Goal: Information Seeking & Learning: Browse casually

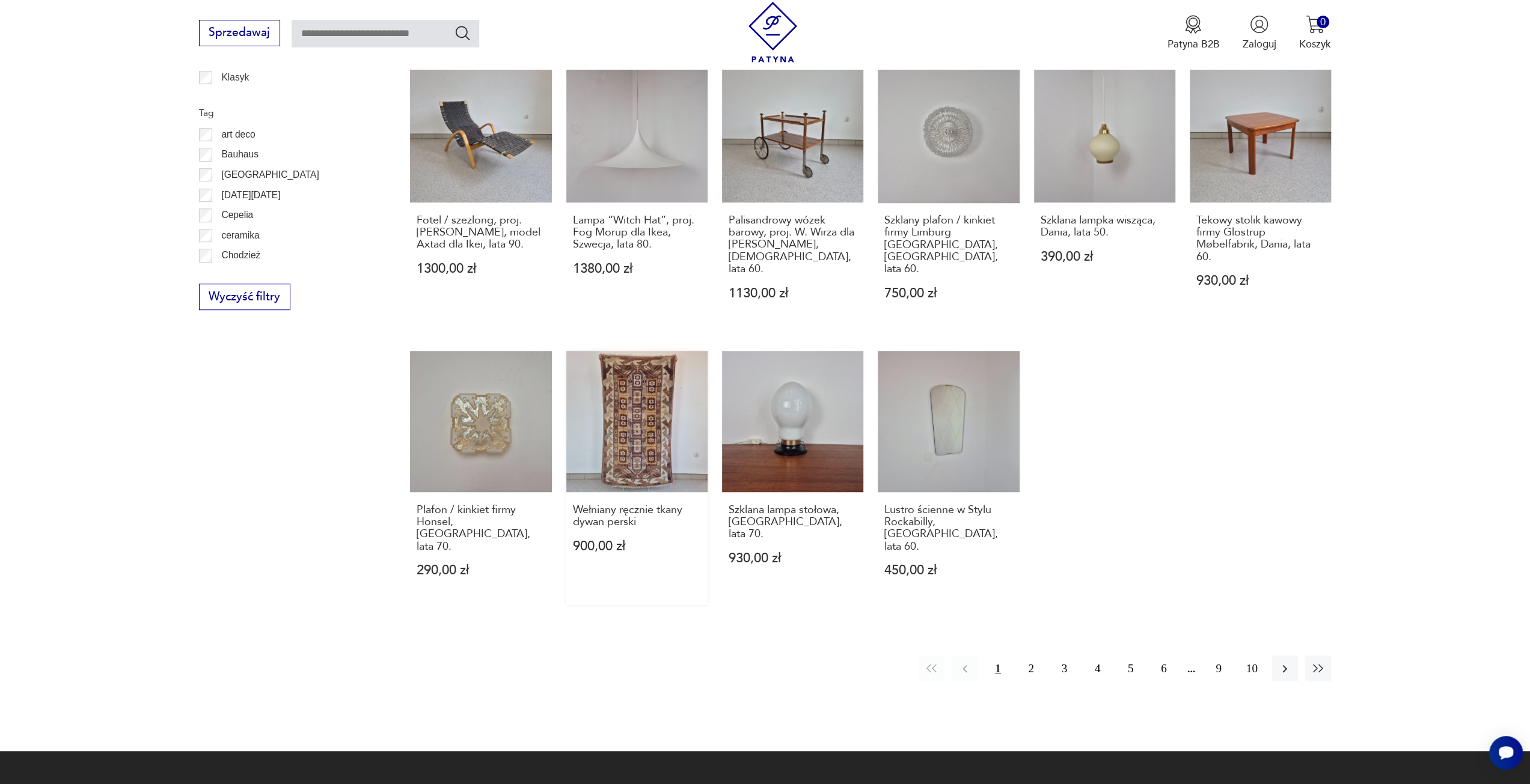
scroll to position [802, 0]
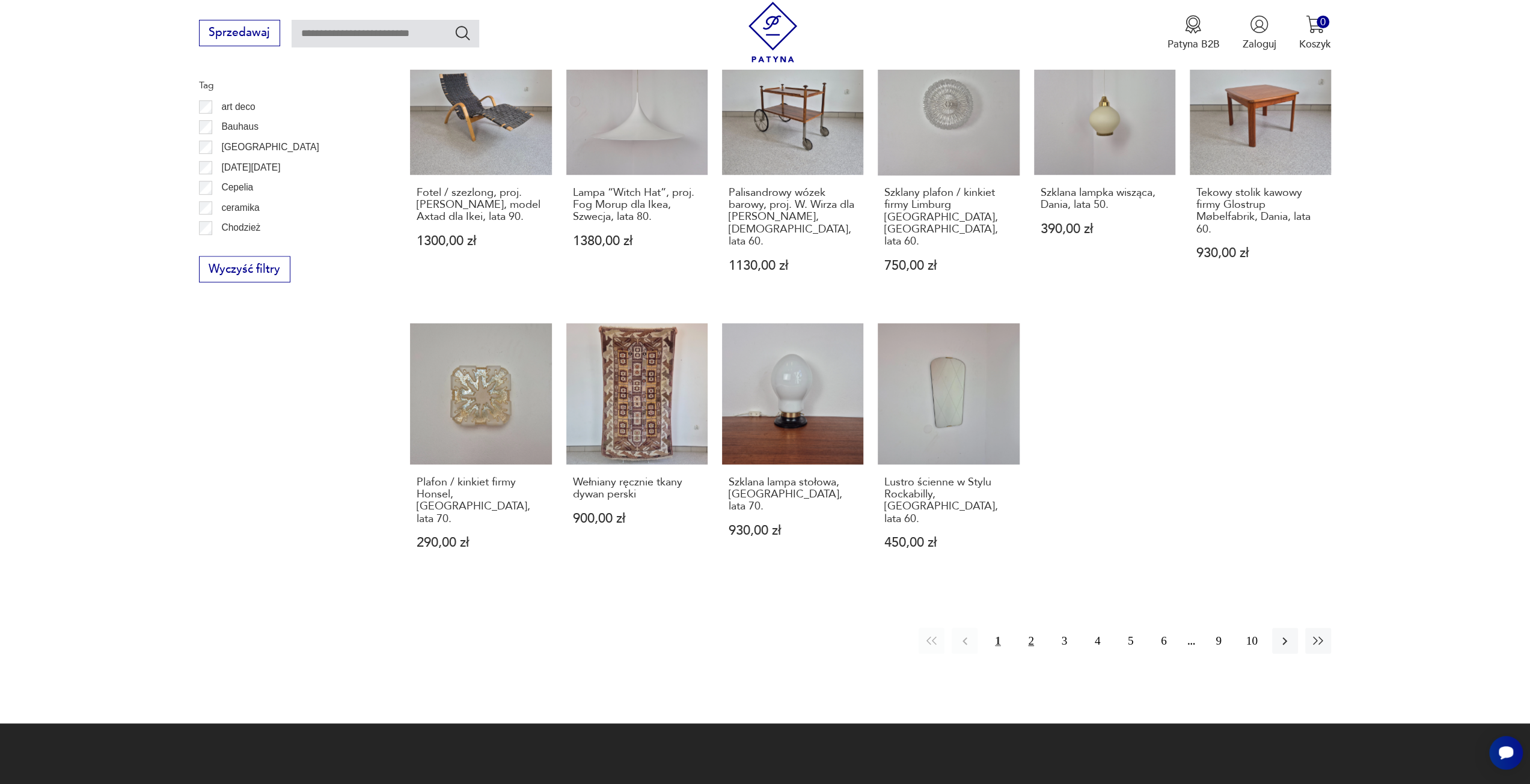
click at [1024, 628] on button "2" at bounding box center [1031, 640] width 26 height 26
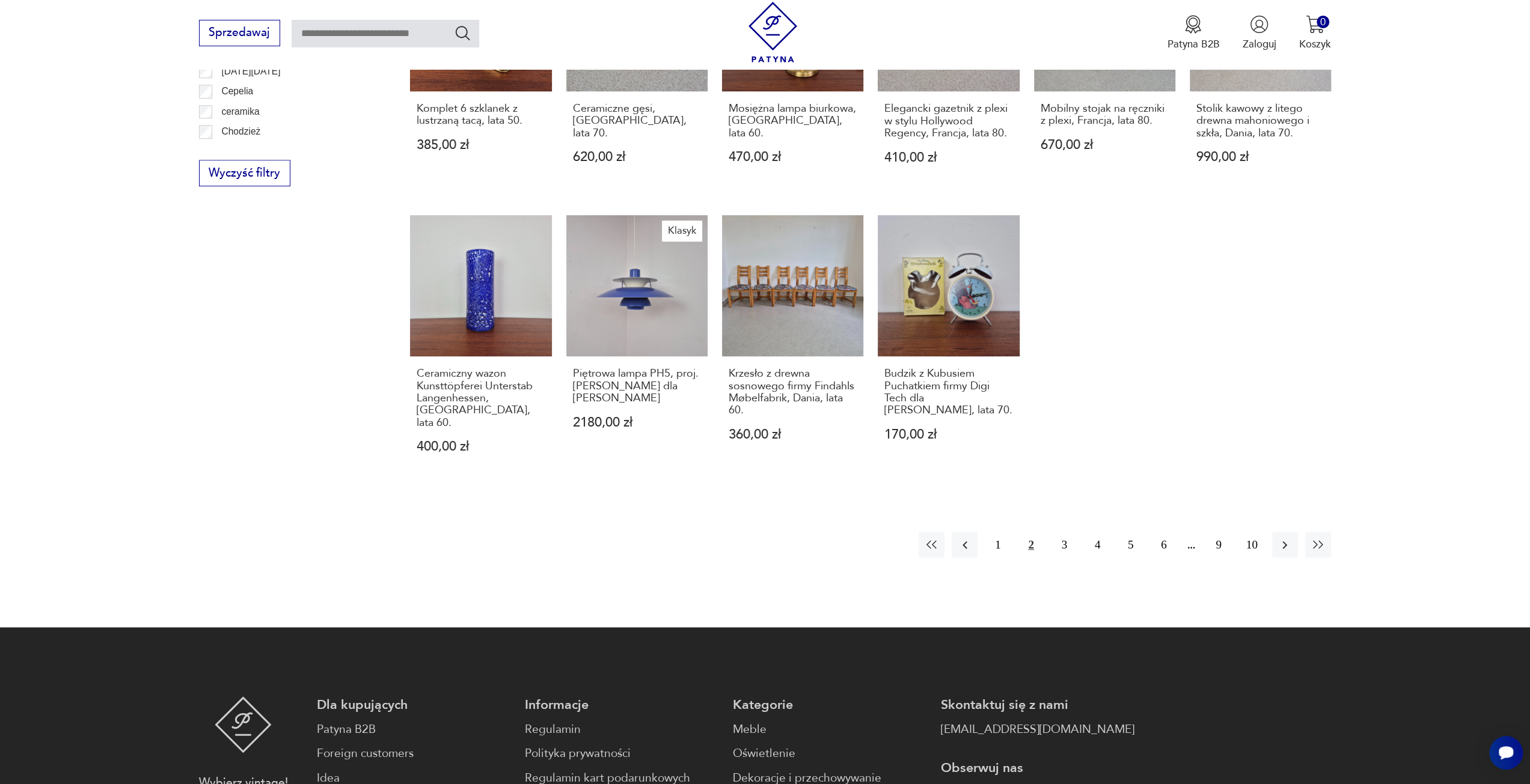
scroll to position [922, 0]
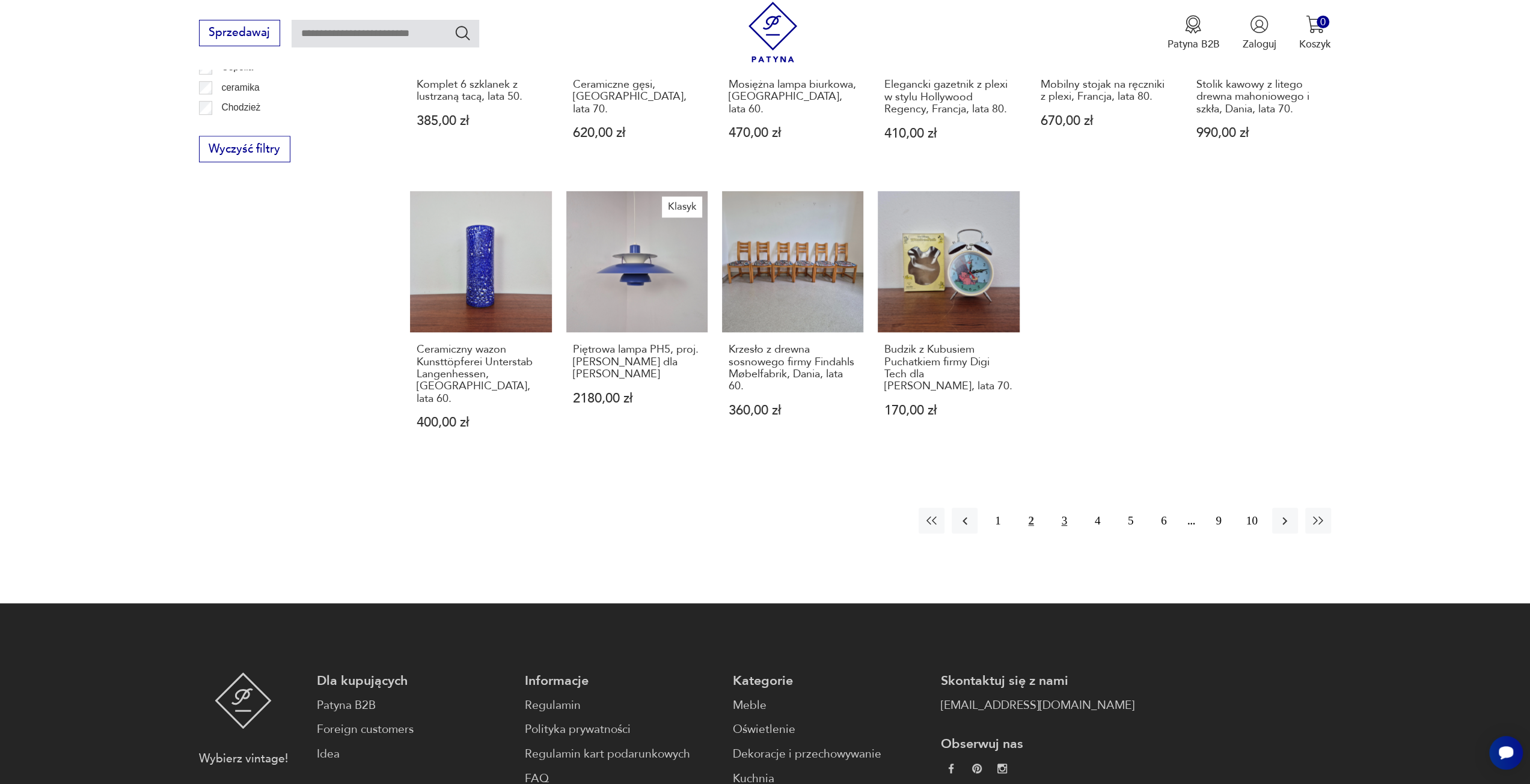
click at [1061, 508] on button "3" at bounding box center [1064, 520] width 26 height 26
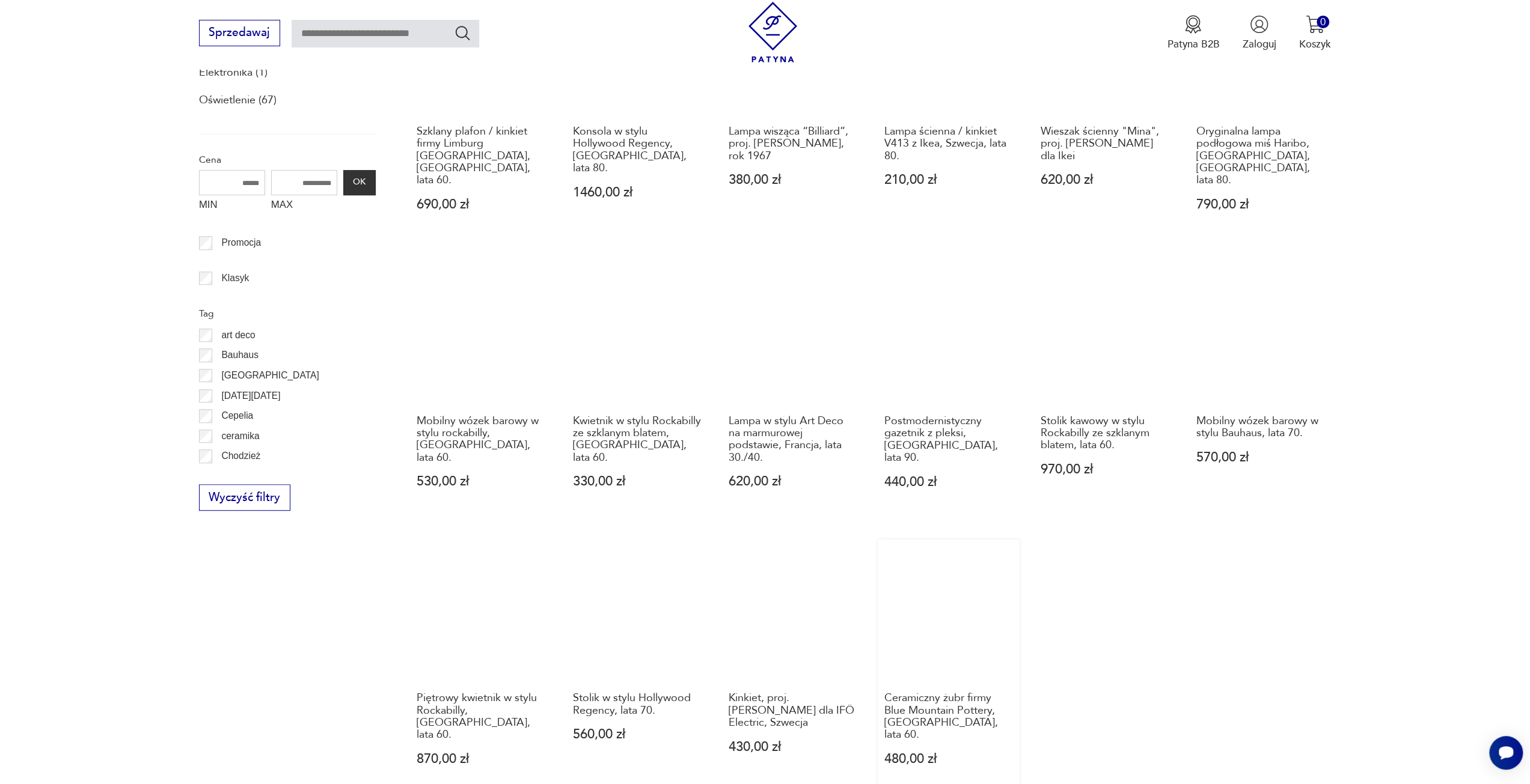
scroll to position [682, 0]
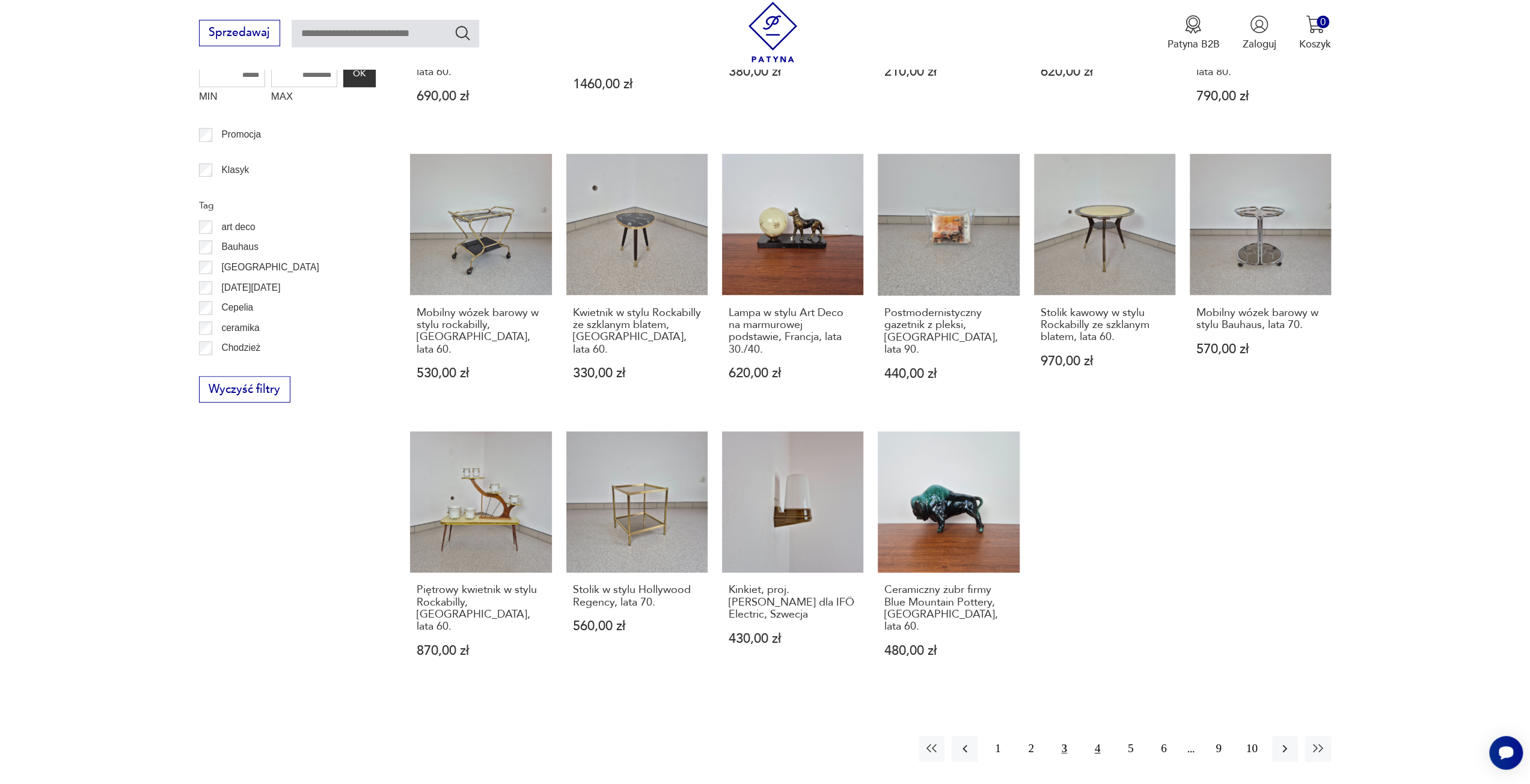
click at [1094, 736] on button "4" at bounding box center [1097, 749] width 26 height 26
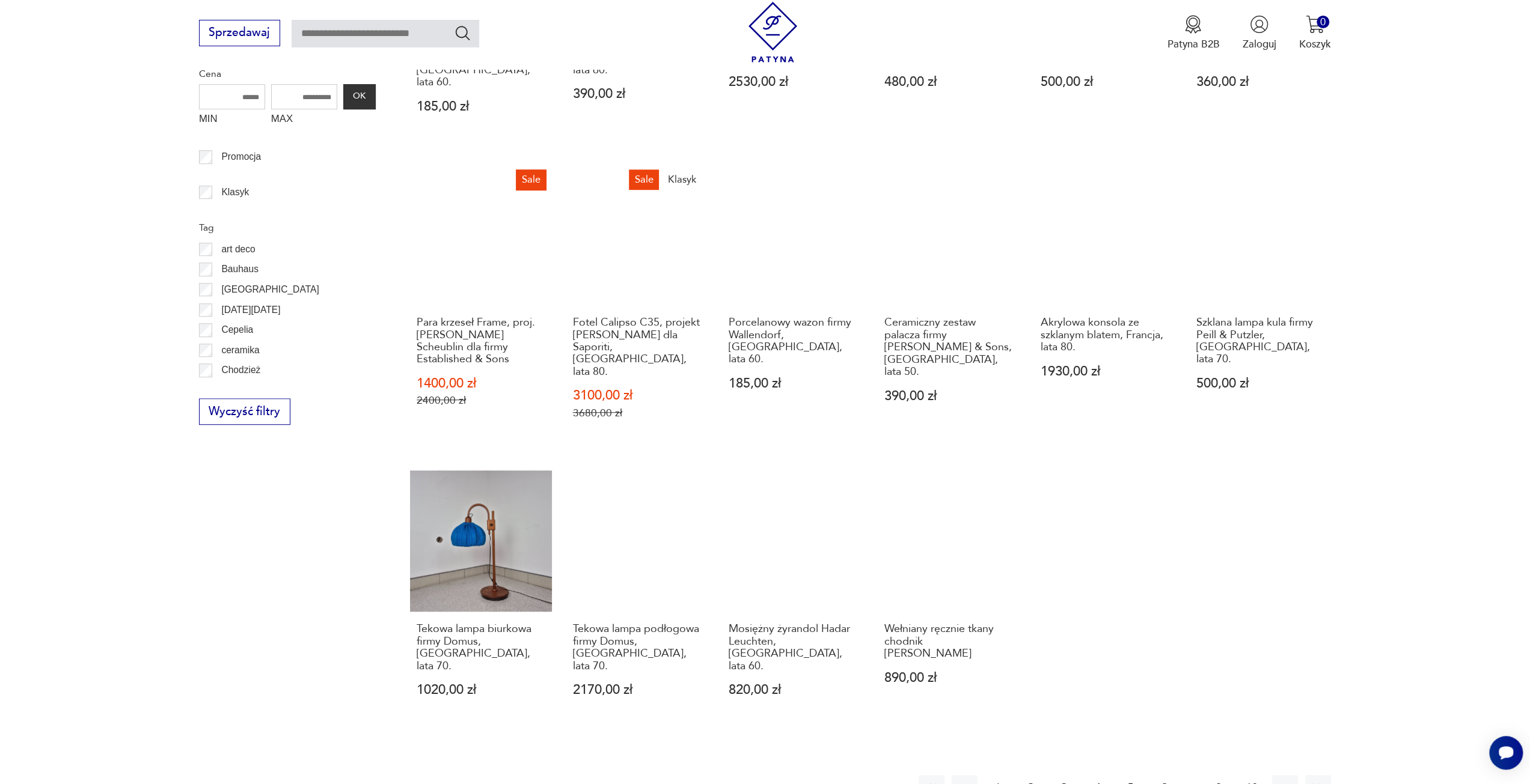
scroll to position [802, 0]
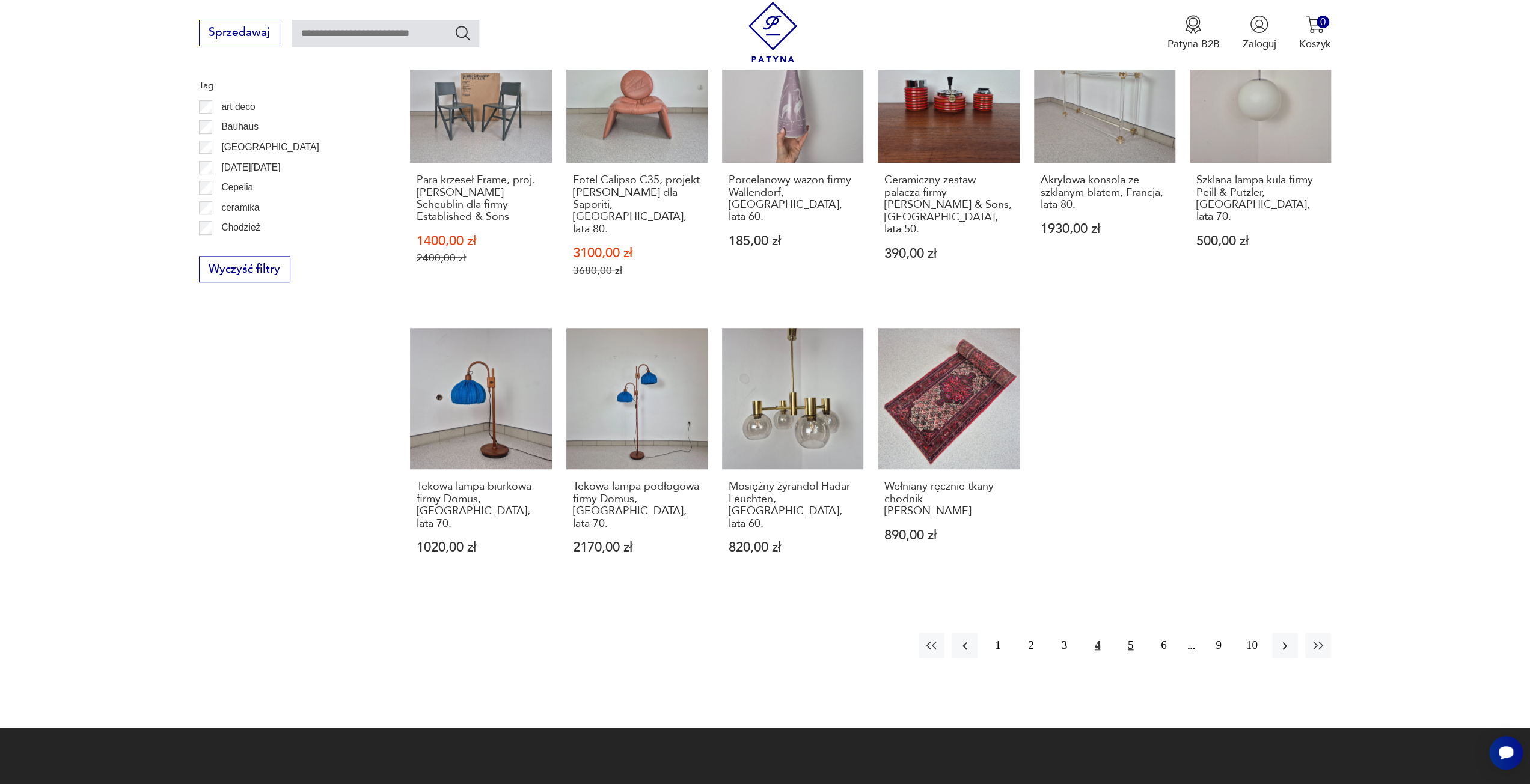
click at [1128, 633] on button "5" at bounding box center [1131, 645] width 26 height 26
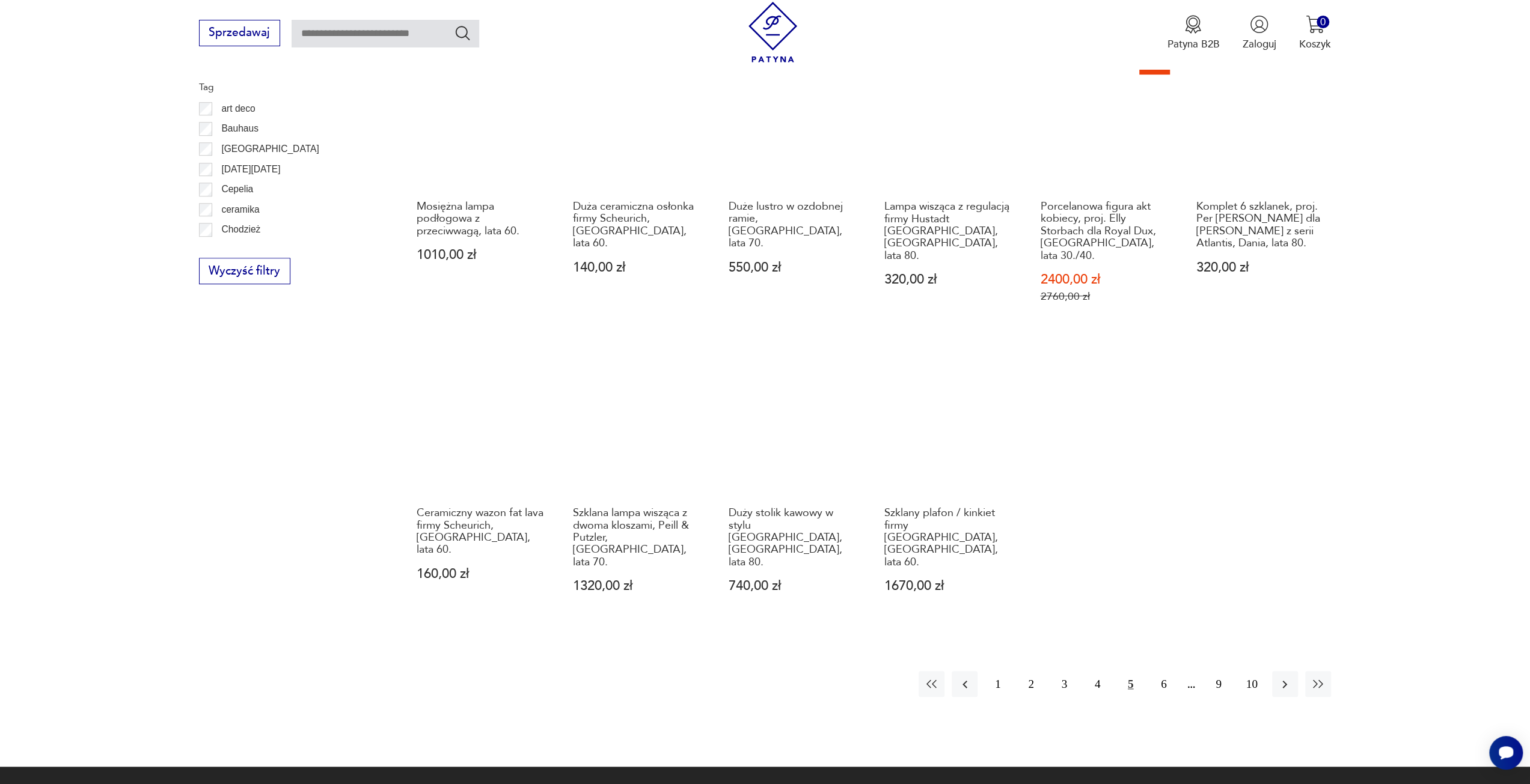
scroll to position [802, 0]
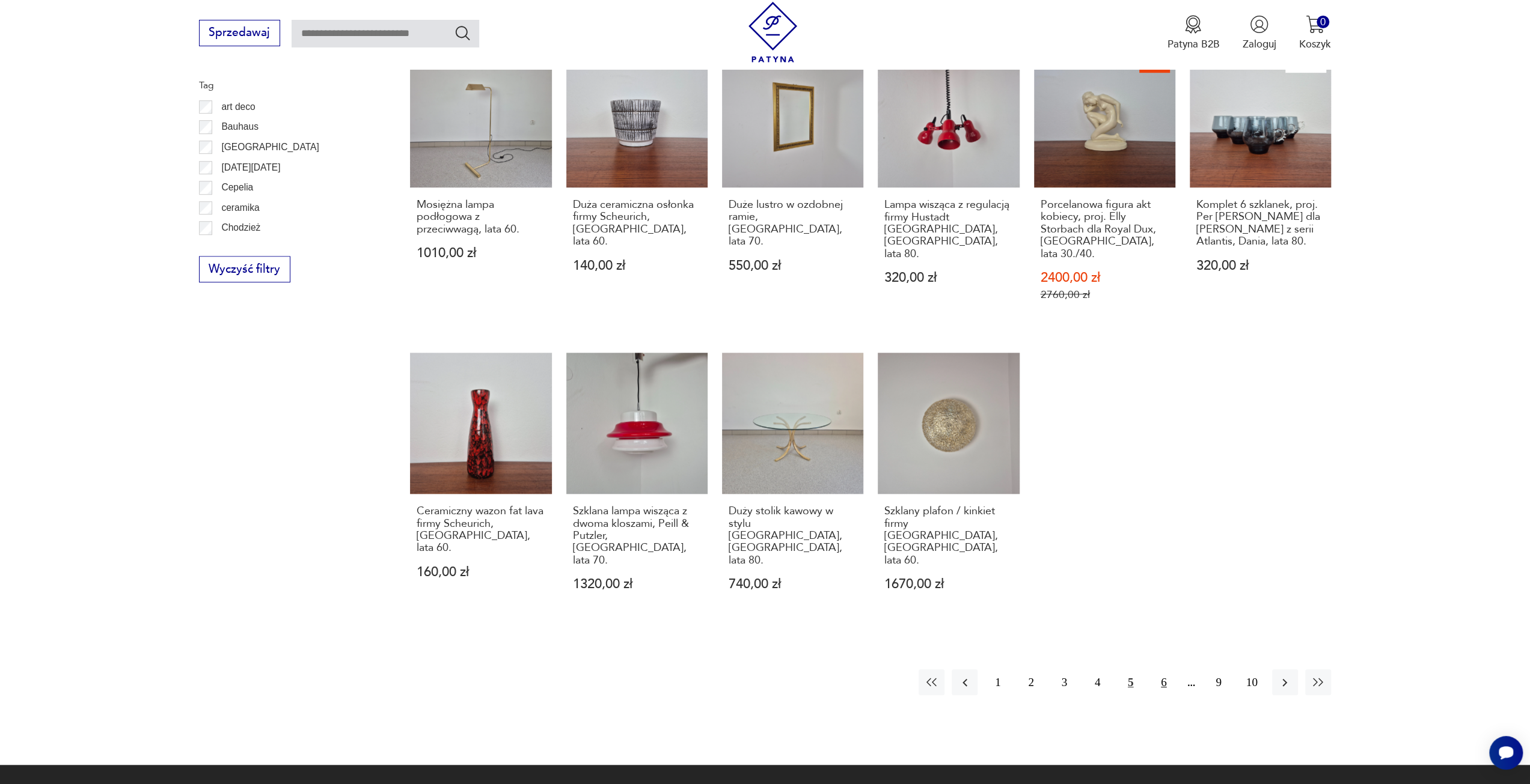
click at [1159, 669] on button "6" at bounding box center [1163, 682] width 26 height 26
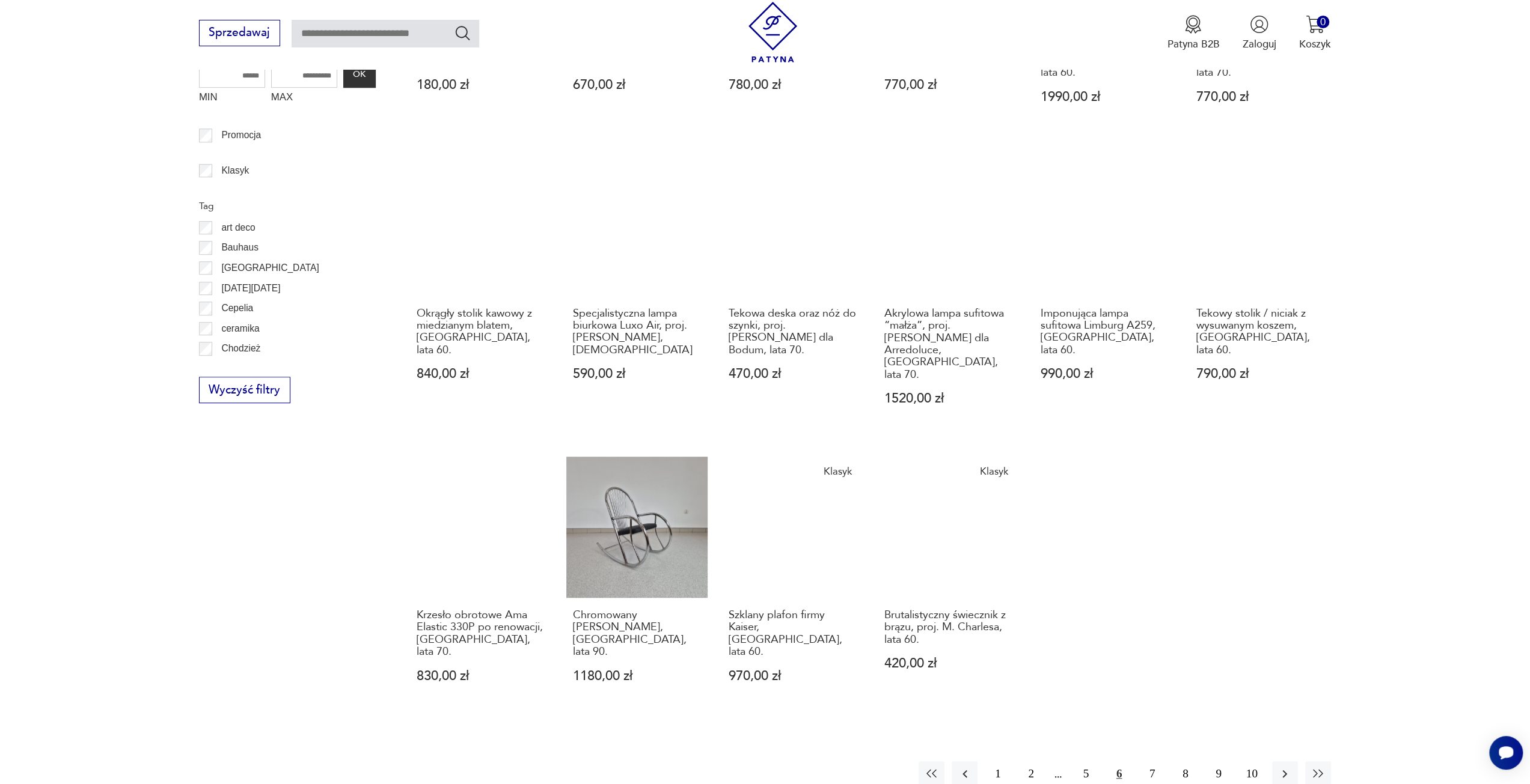
scroll to position [682, 0]
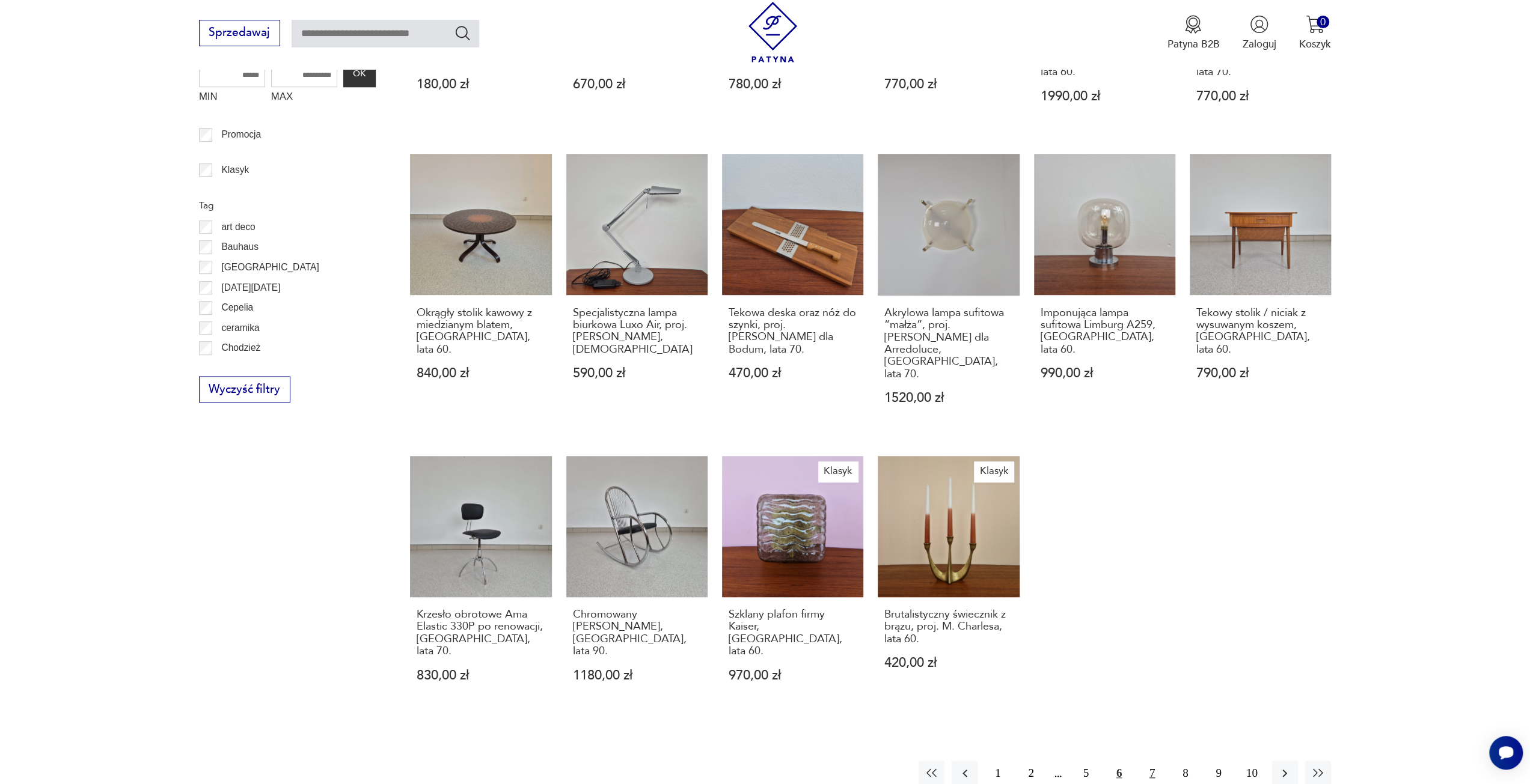
click at [1154, 761] on button "7" at bounding box center [1152, 773] width 26 height 26
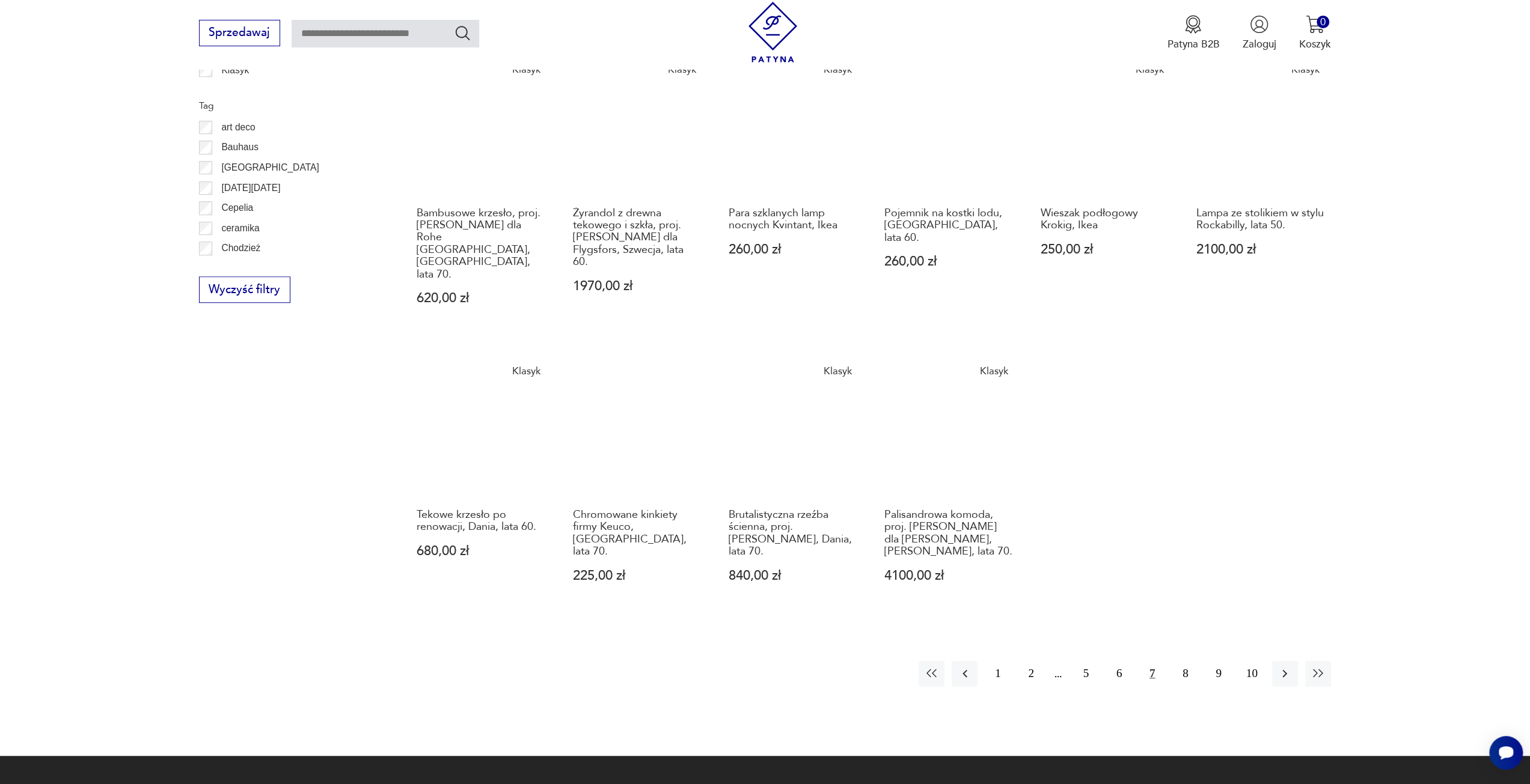
scroll to position [802, 0]
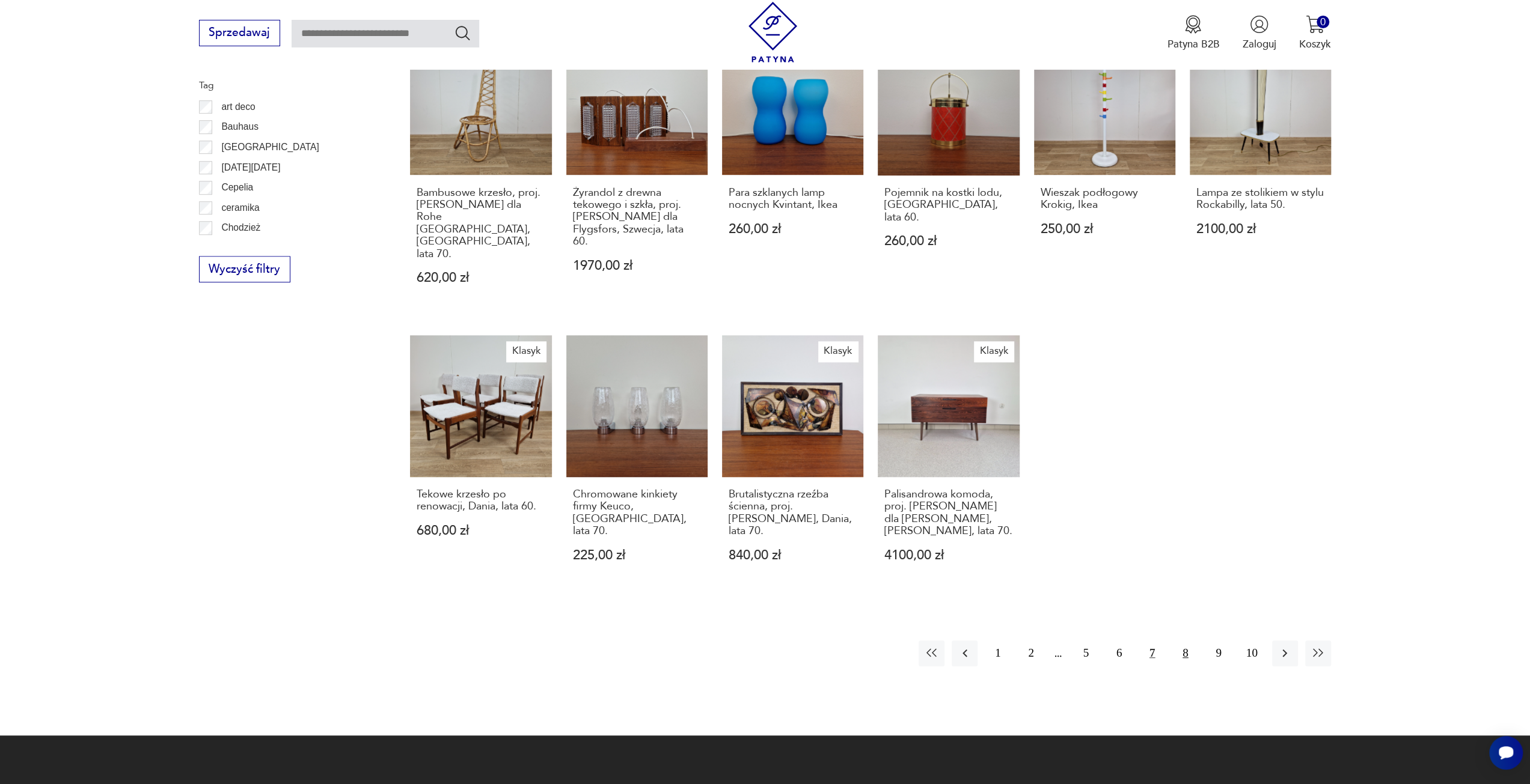
click at [1178, 640] on button "8" at bounding box center [1185, 653] width 26 height 26
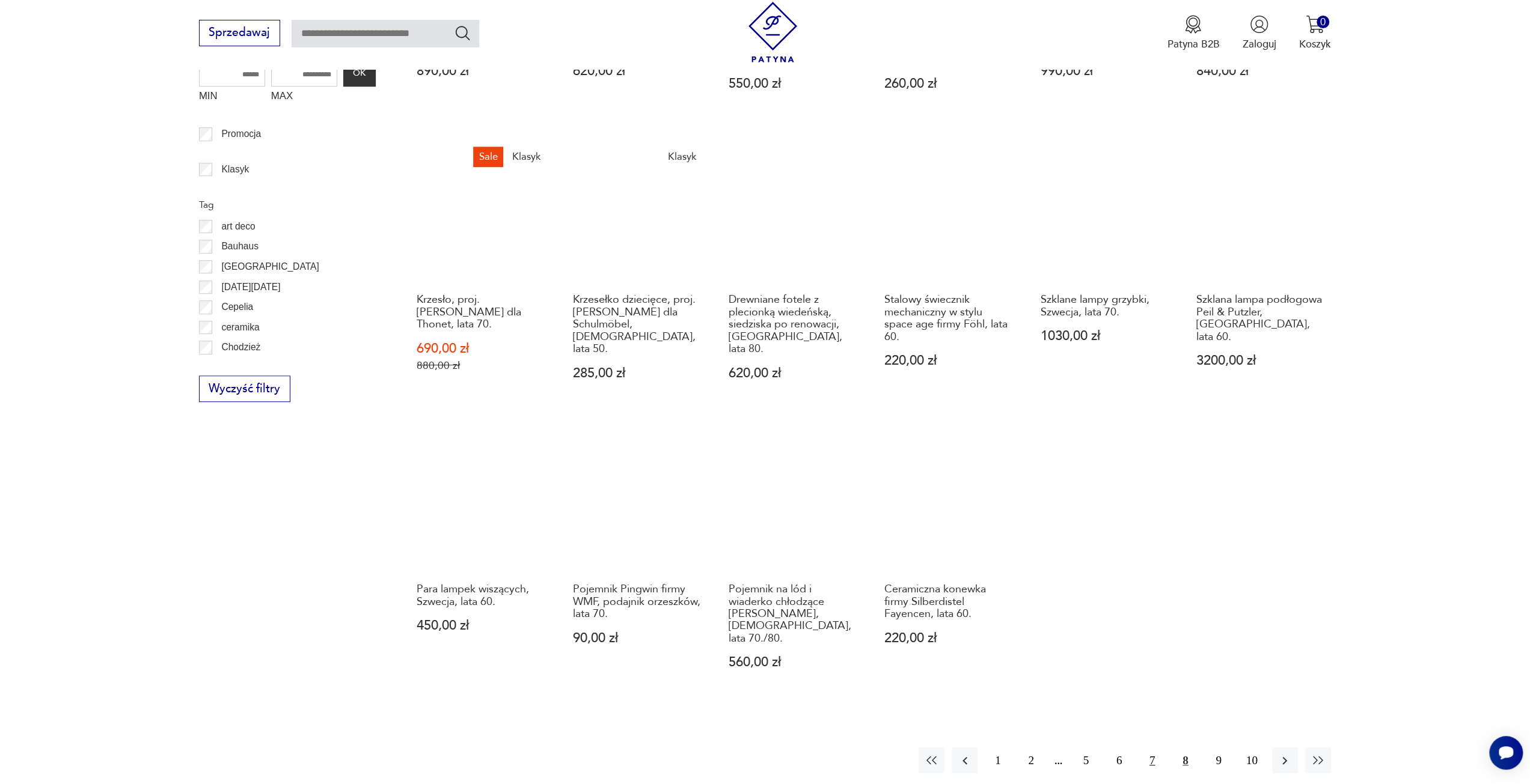
scroll to position [742, 0]
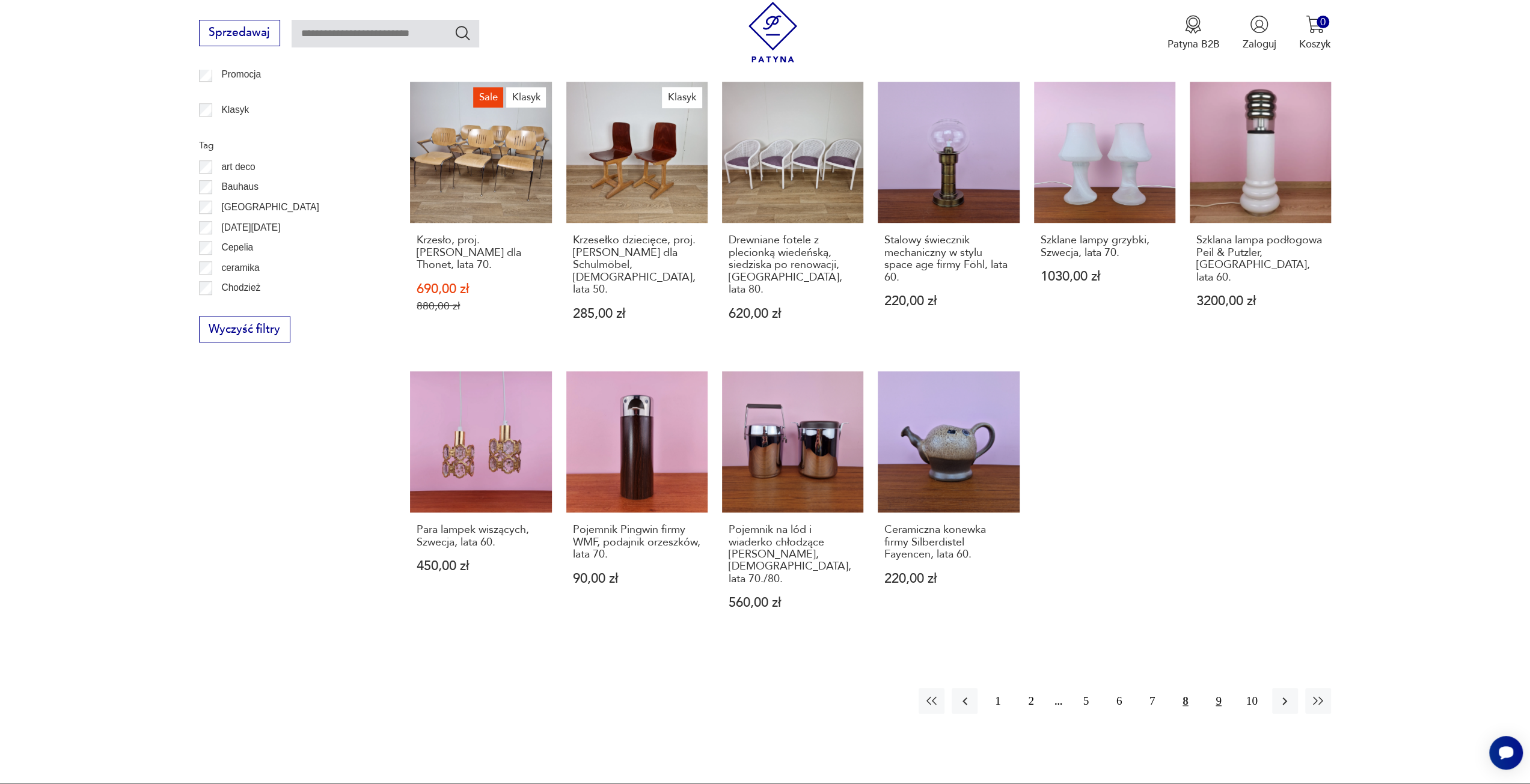
click at [1215, 688] on button "9" at bounding box center [1218, 701] width 26 height 26
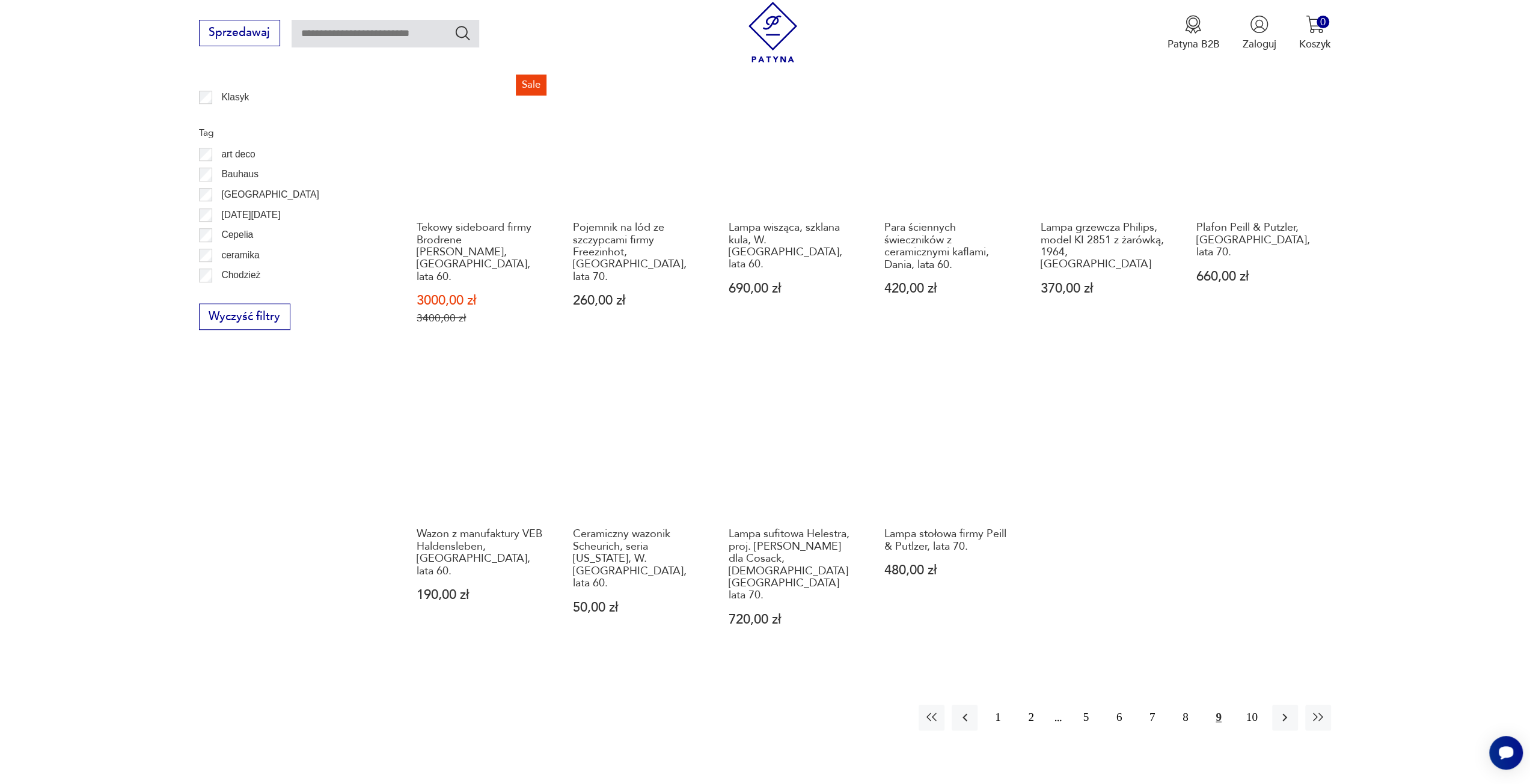
scroll to position [802, 0]
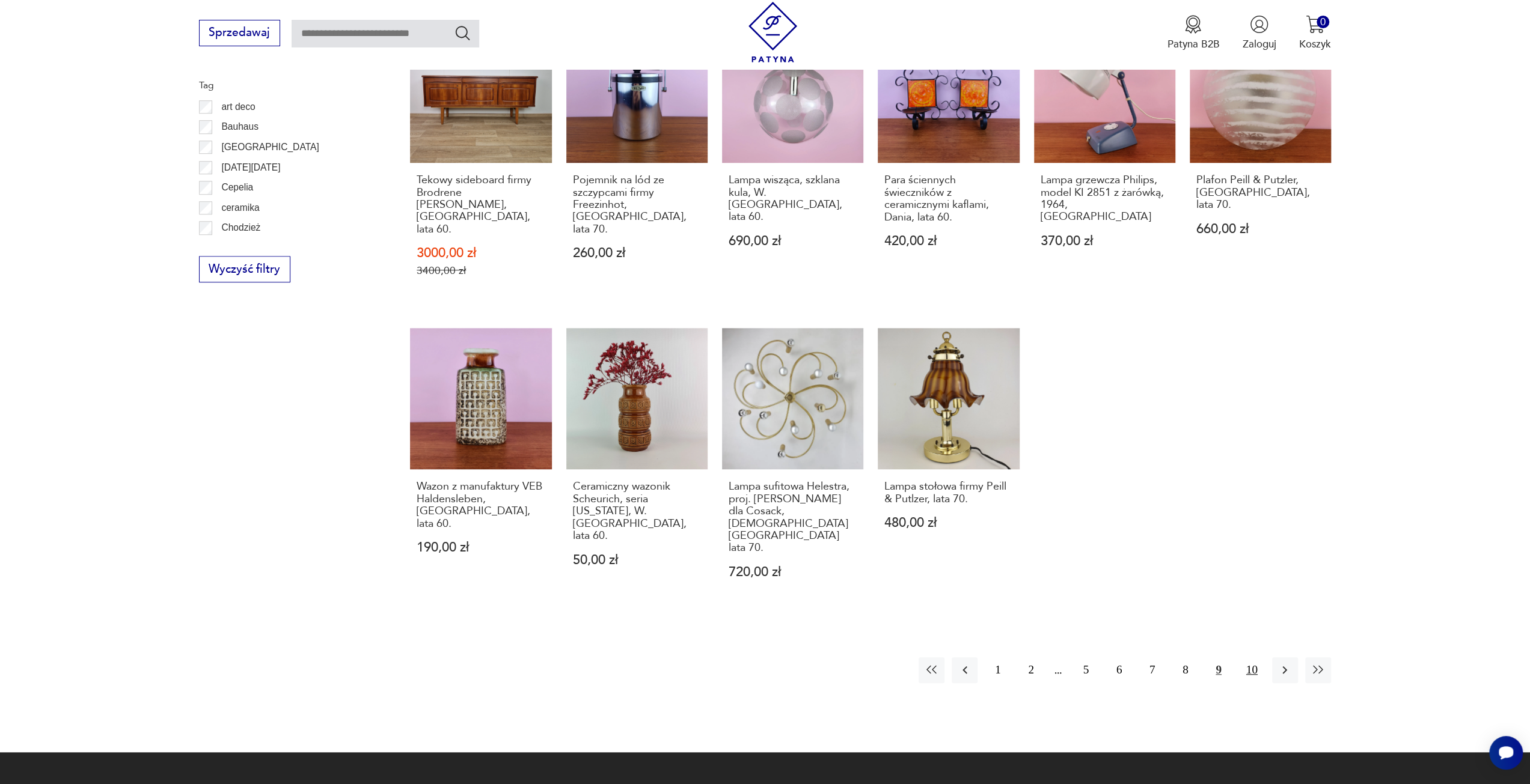
click at [1257, 657] on button "10" at bounding box center [1252, 670] width 26 height 26
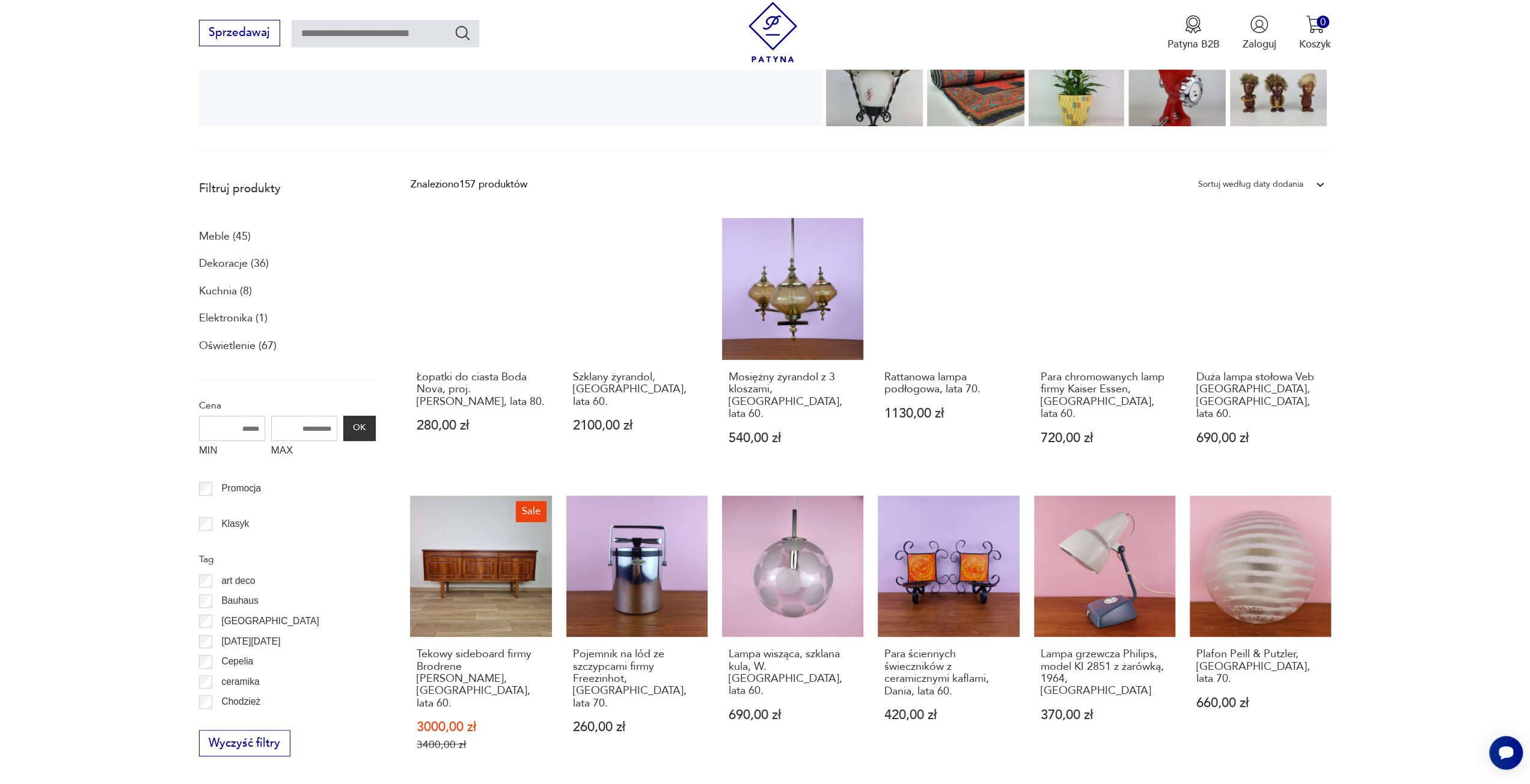
scroll to position [321, 0]
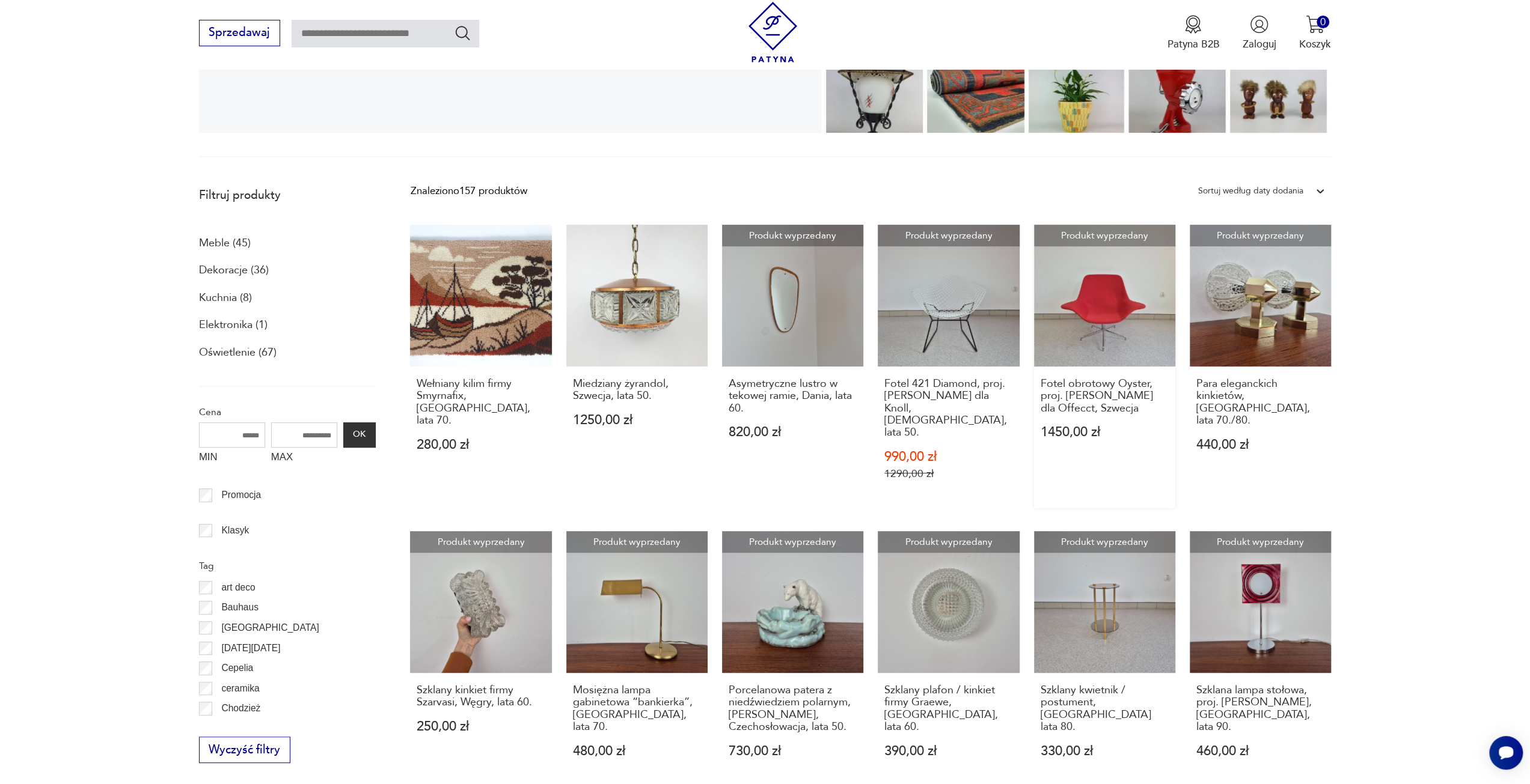
click at [1100, 304] on link "Produkt wyprzedany Fotel obrotowy Oyster, proj. [PERSON_NAME] dla Offecct, Szwe…" at bounding box center [1105, 367] width 141 height 284
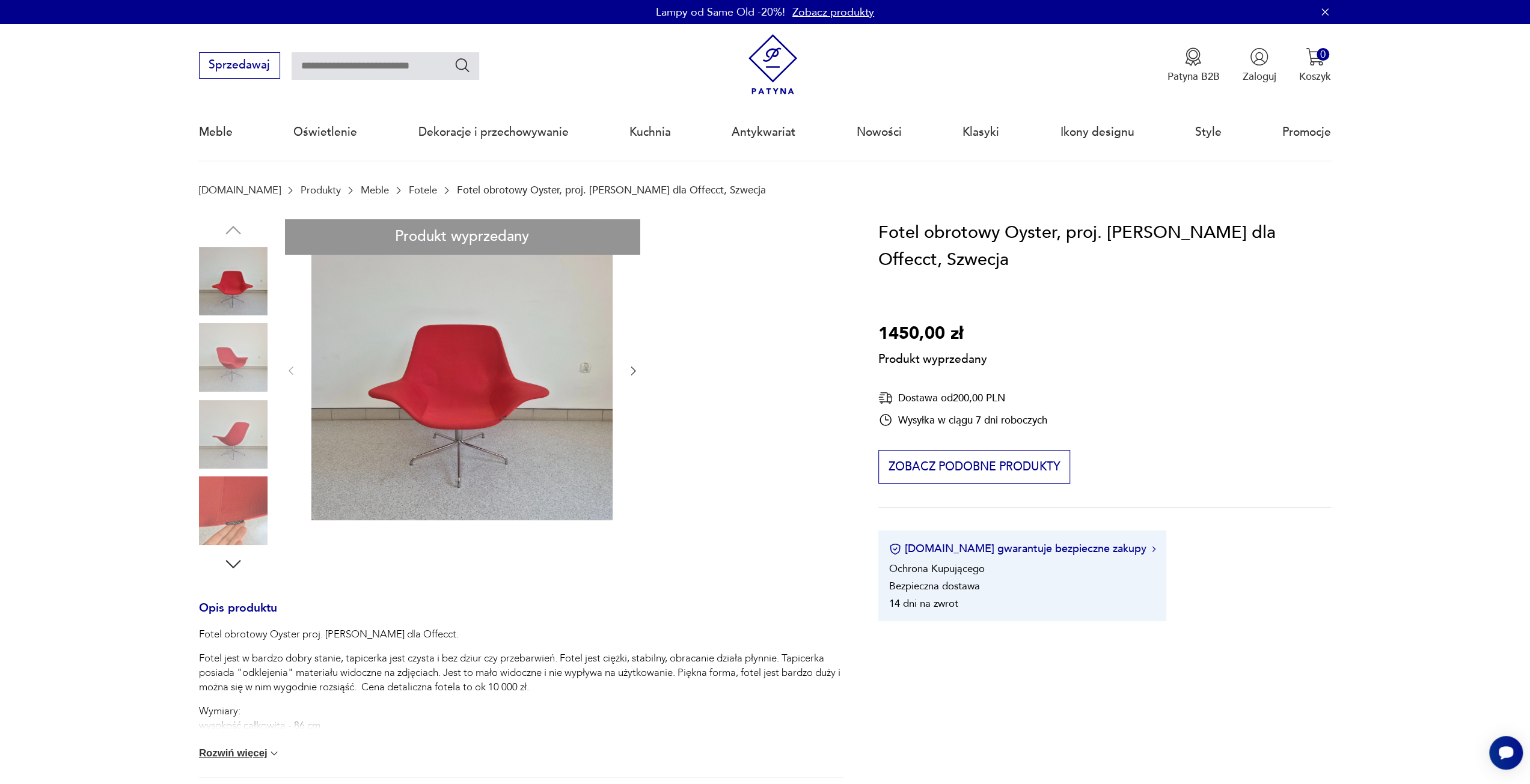
click at [247, 358] on div "Produkt wyprzedany Opis produktu Fotel obrotowy Oyster proj. [PERSON_NAME] dla …" at bounding box center [521, 647] width 644 height 855
click at [243, 439] on div "Produkt wyprzedany Opis produktu Fotel obrotowy Oyster proj. [PERSON_NAME] dla …" at bounding box center [521, 647] width 644 height 855
click at [225, 503] on div "Produkt wyprzedany Opis produktu Fotel obrotowy Oyster proj. [PERSON_NAME] dla …" at bounding box center [521, 647] width 644 height 855
click at [239, 261] on div "Produkt wyprzedany Opis produktu Fotel obrotowy Oyster proj. [PERSON_NAME] dla …" at bounding box center [521, 647] width 644 height 855
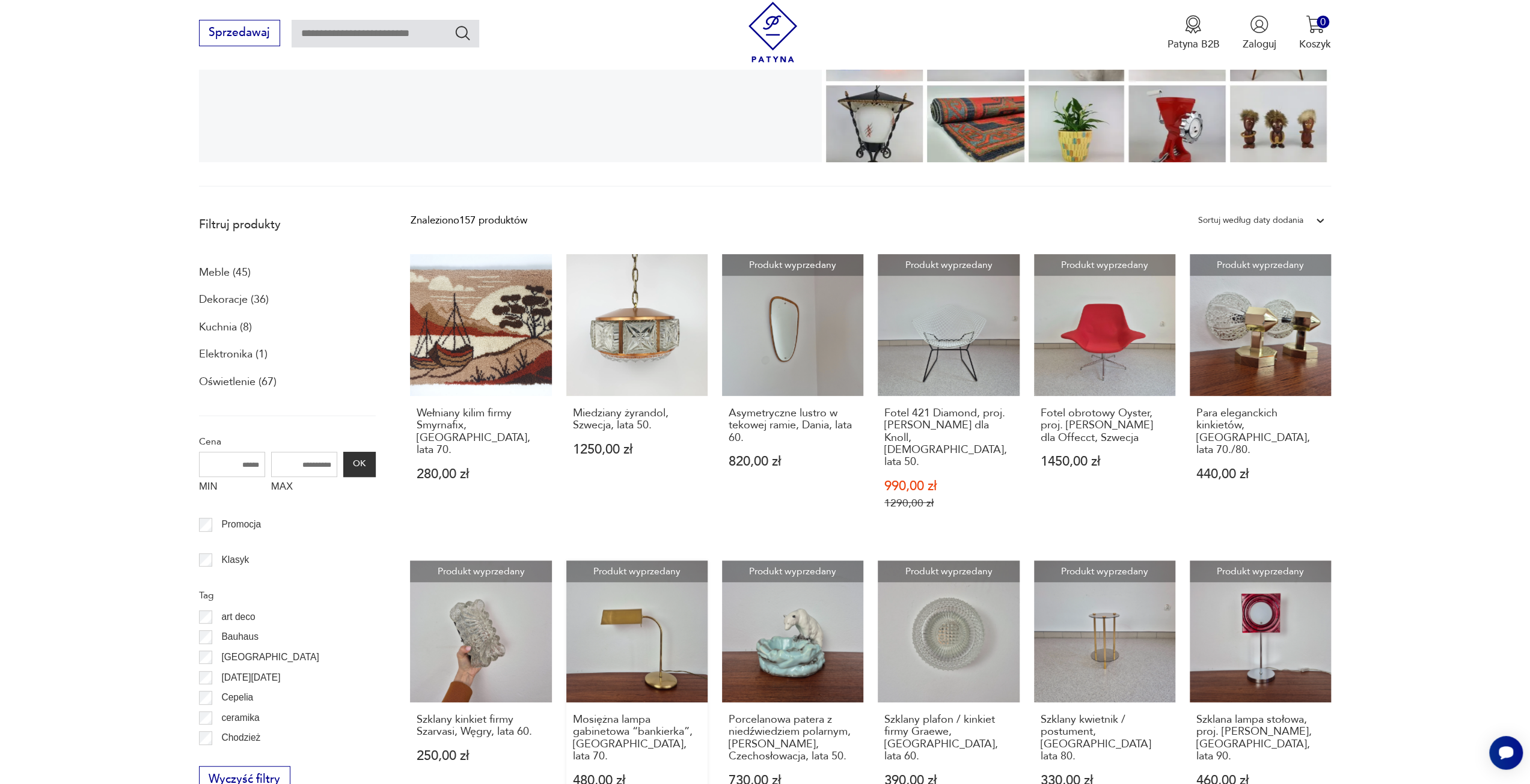
scroll to position [261, 0]
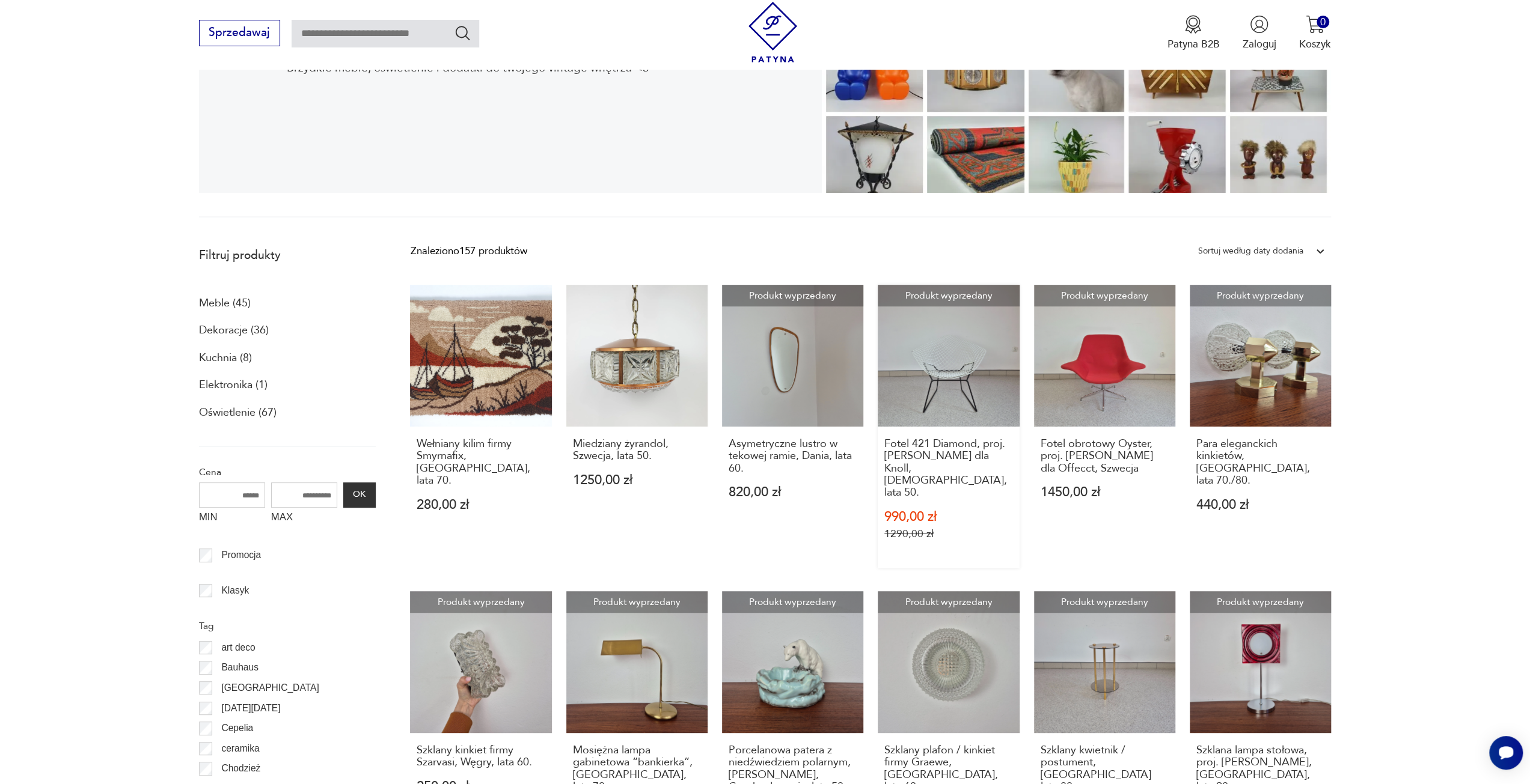
click at [958, 358] on link "Produkt wyprzedany Fotel 421 Diamond, proj. [PERSON_NAME] dla Knoll, [DEMOGRAPH…" at bounding box center [948, 427] width 141 height 284
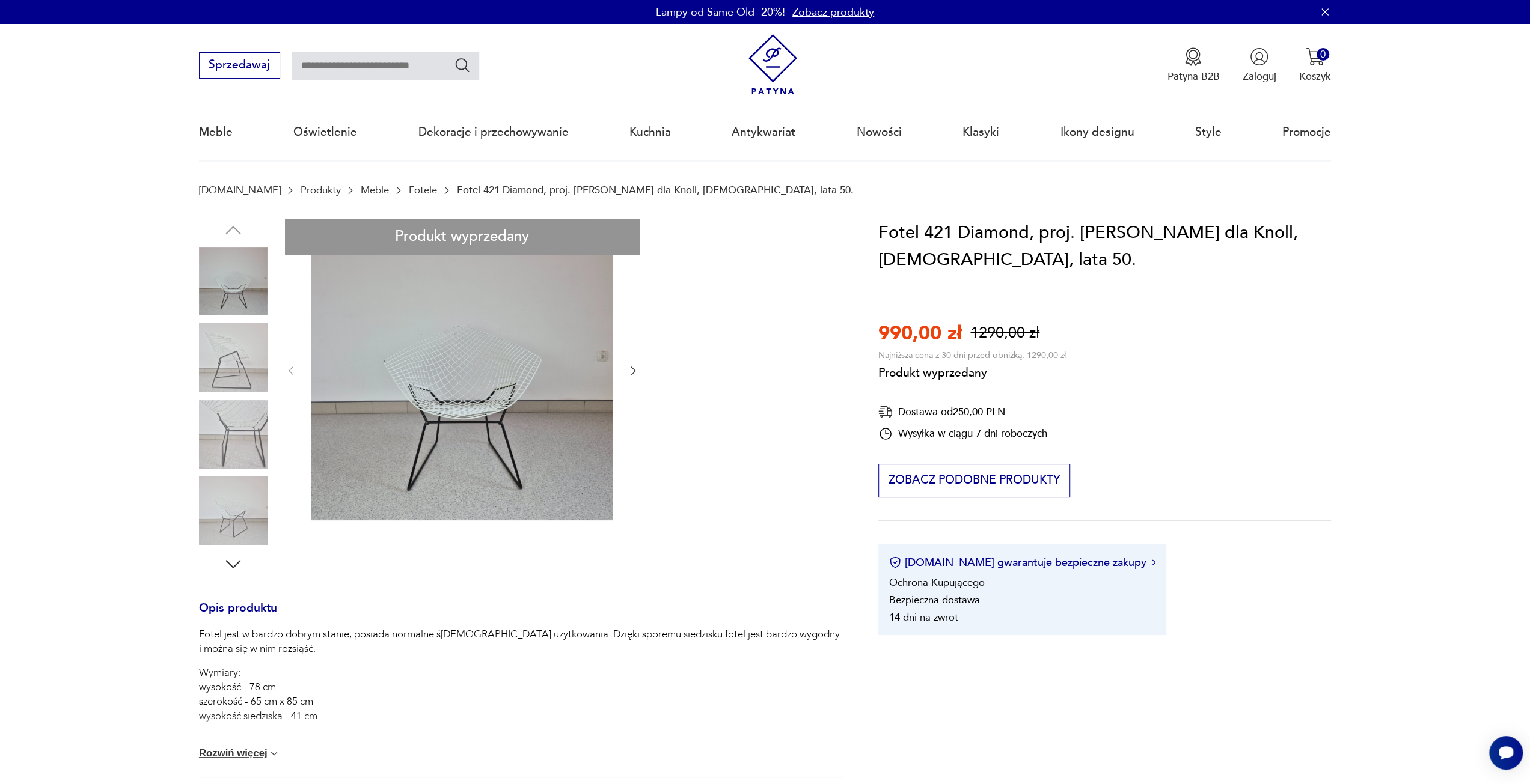
click at [237, 354] on div "Produkt wyprzedany Opis produktu Fotel jest w bardzo dobrym stanie, posiada nor…" at bounding box center [521, 572] width 644 height 706
click at [220, 450] on div "Produkt wyprzedany Opis produktu Fotel jest w bardzo dobrym stanie, posiada nor…" at bounding box center [521, 572] width 644 height 706
click at [235, 518] on div "Produkt wyprzedany Opis produktu Fotel jest w bardzo dobrym stanie, posiada nor…" at bounding box center [521, 572] width 644 height 706
click at [371, 384] on div "Produkt wyprzedany Opis produktu Fotel jest w bardzo dobrym stanie, posiada nor…" at bounding box center [521, 572] width 644 height 706
click at [462, 381] on div "Produkt wyprzedany Opis produktu Fotel jest w bardzo dobrym stanie, posiada nor…" at bounding box center [521, 572] width 644 height 706
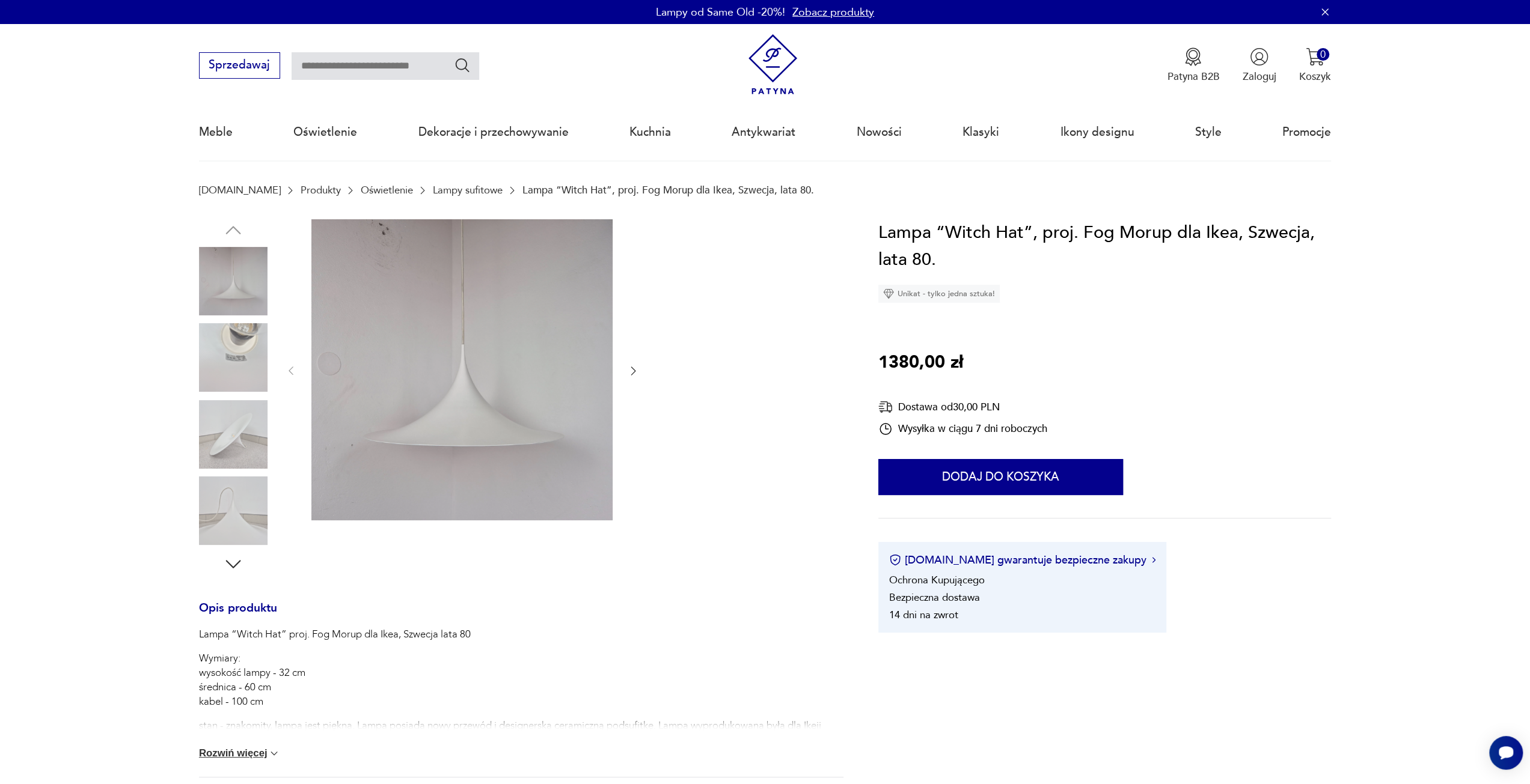
click at [226, 444] on img at bounding box center [233, 434] width 68 height 68
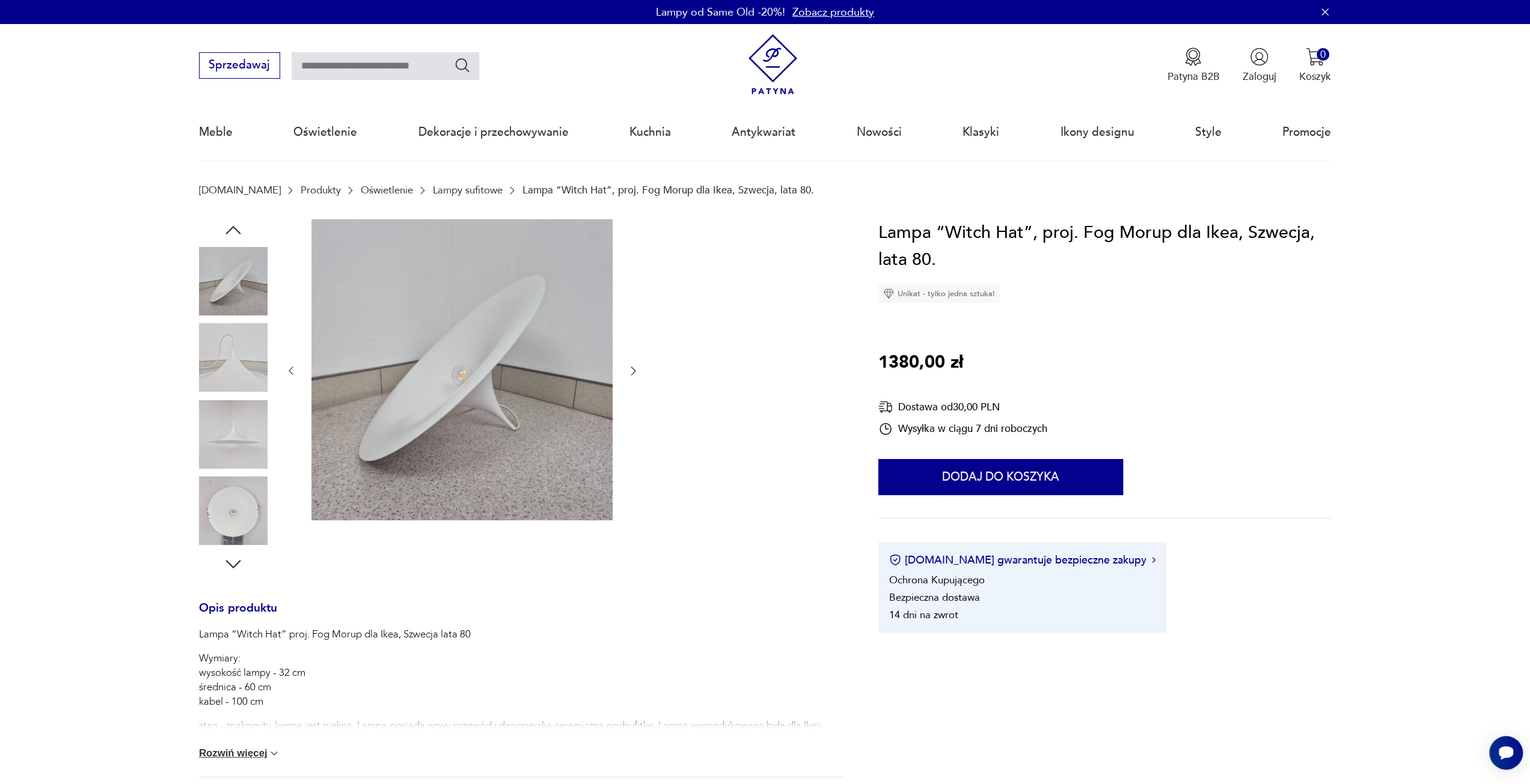
click at [239, 512] on img at bounding box center [233, 510] width 68 height 68
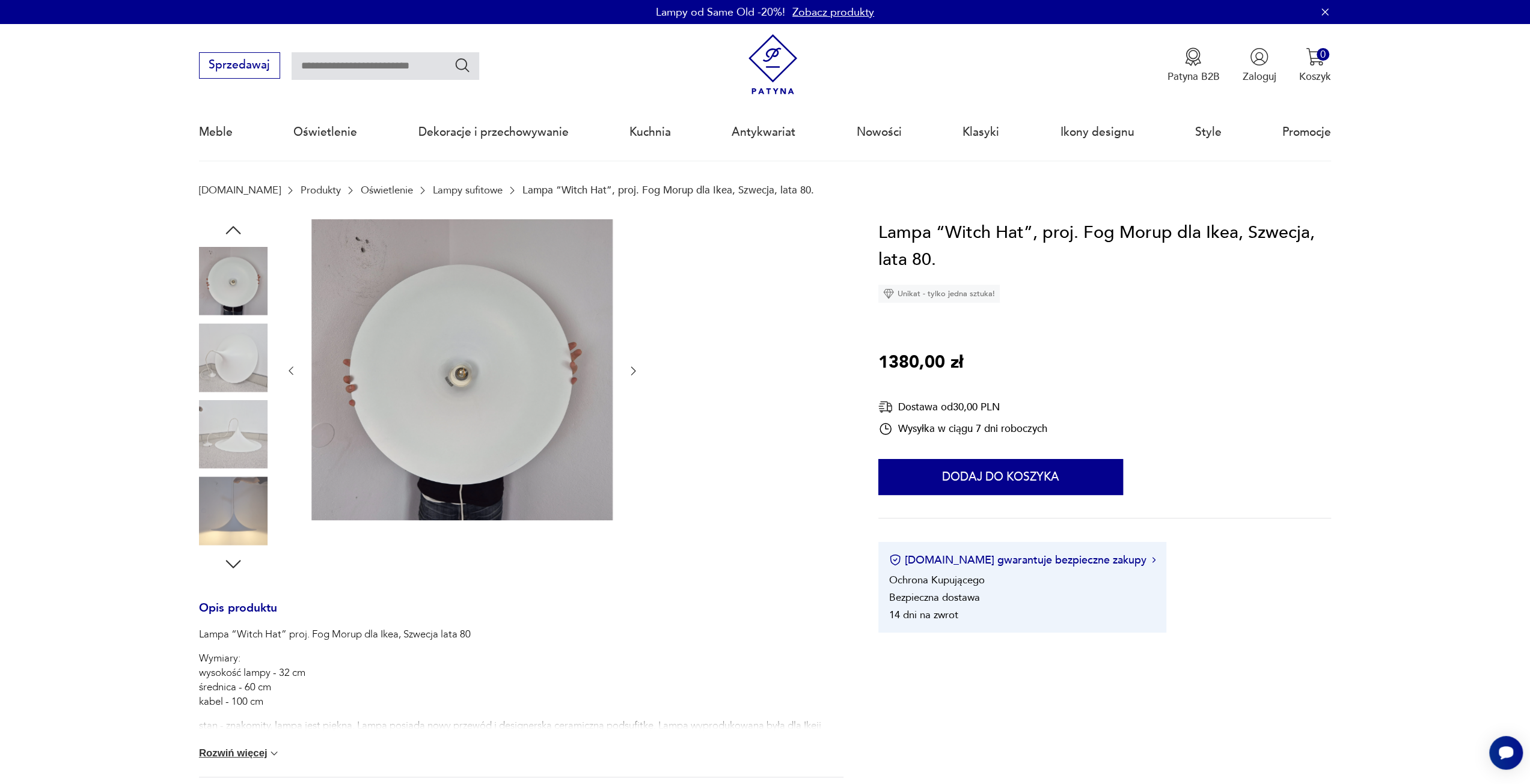
click at [236, 441] on img at bounding box center [233, 434] width 68 height 68
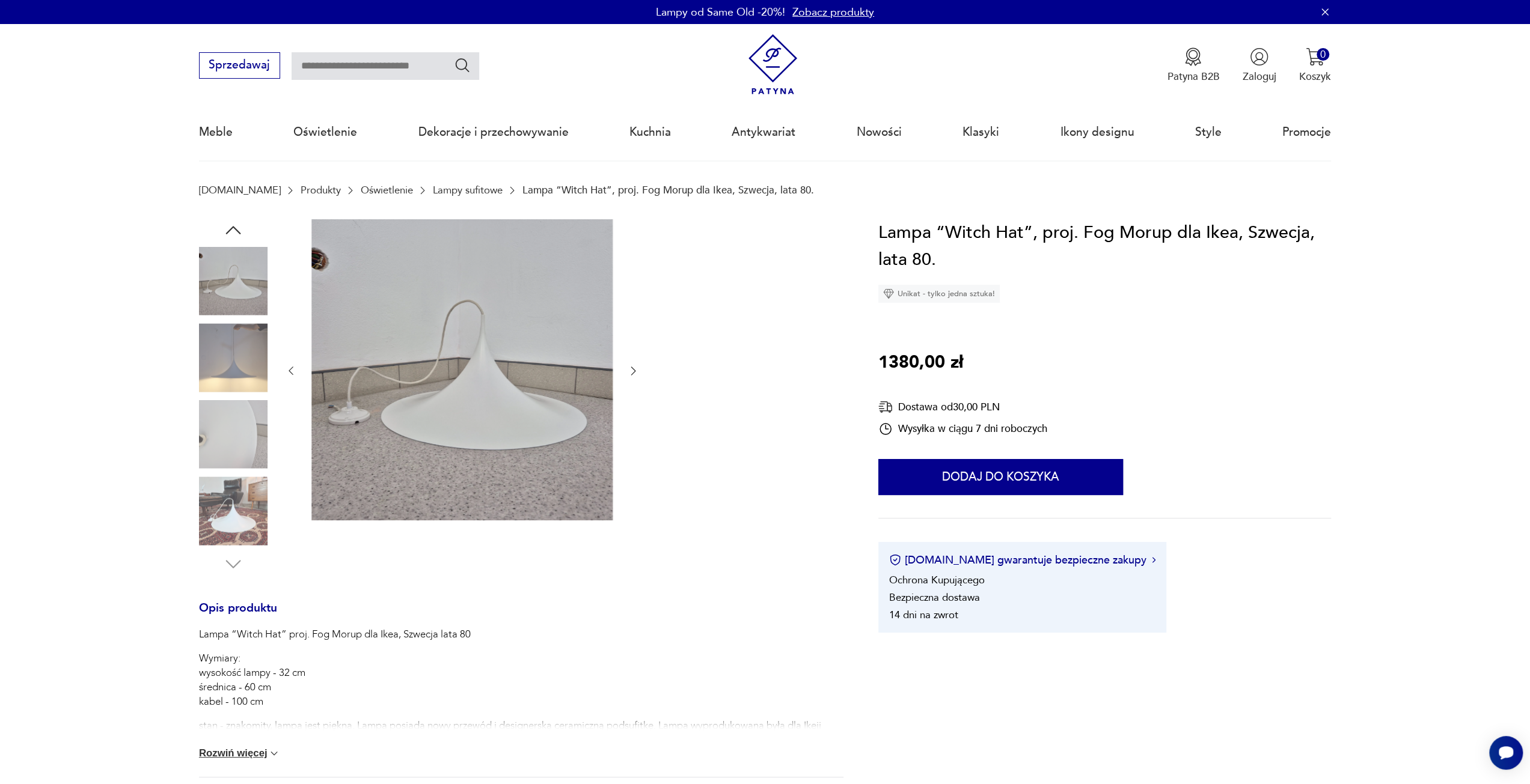
click at [251, 336] on img at bounding box center [233, 357] width 68 height 68
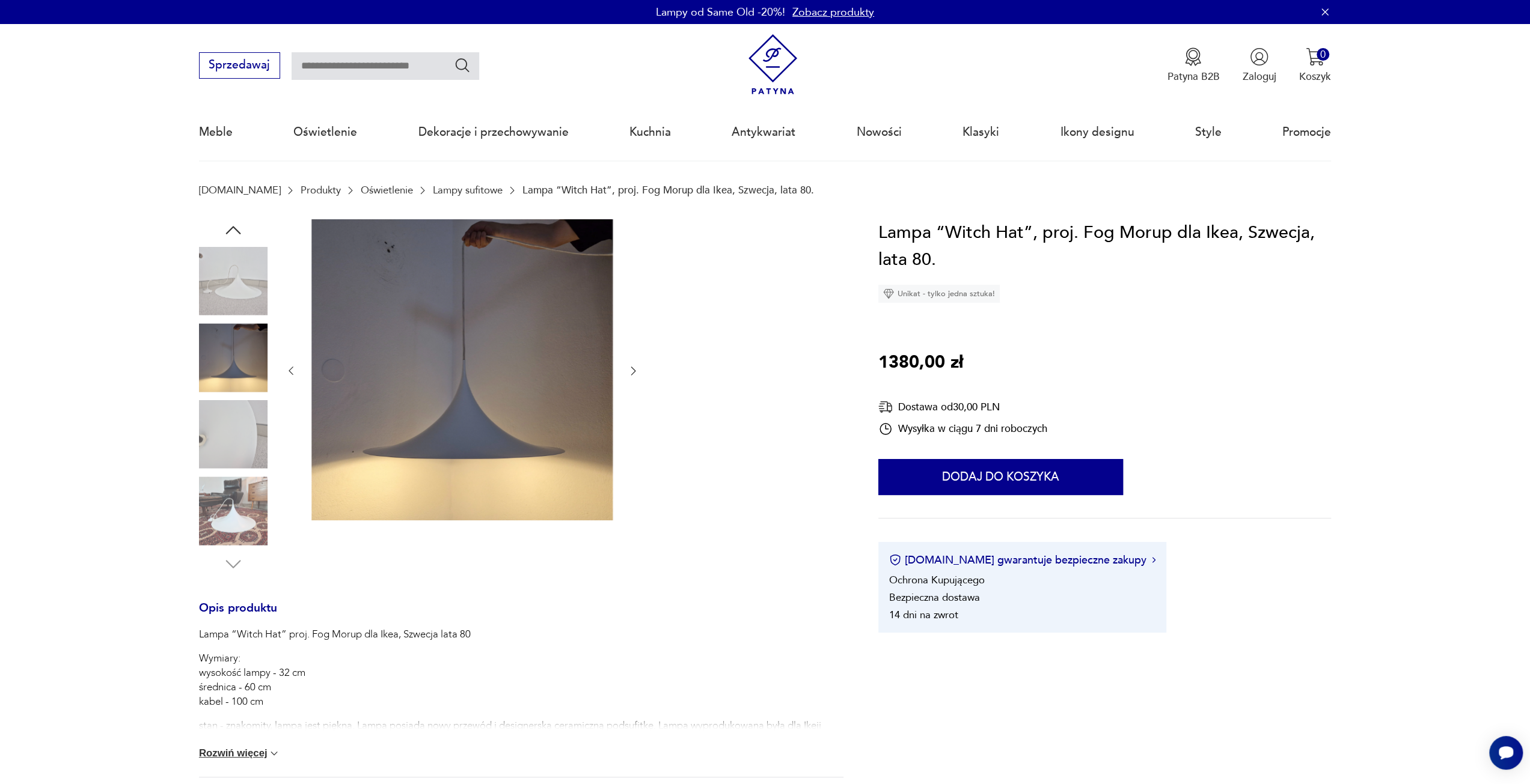
click at [252, 291] on img at bounding box center [233, 281] width 68 height 68
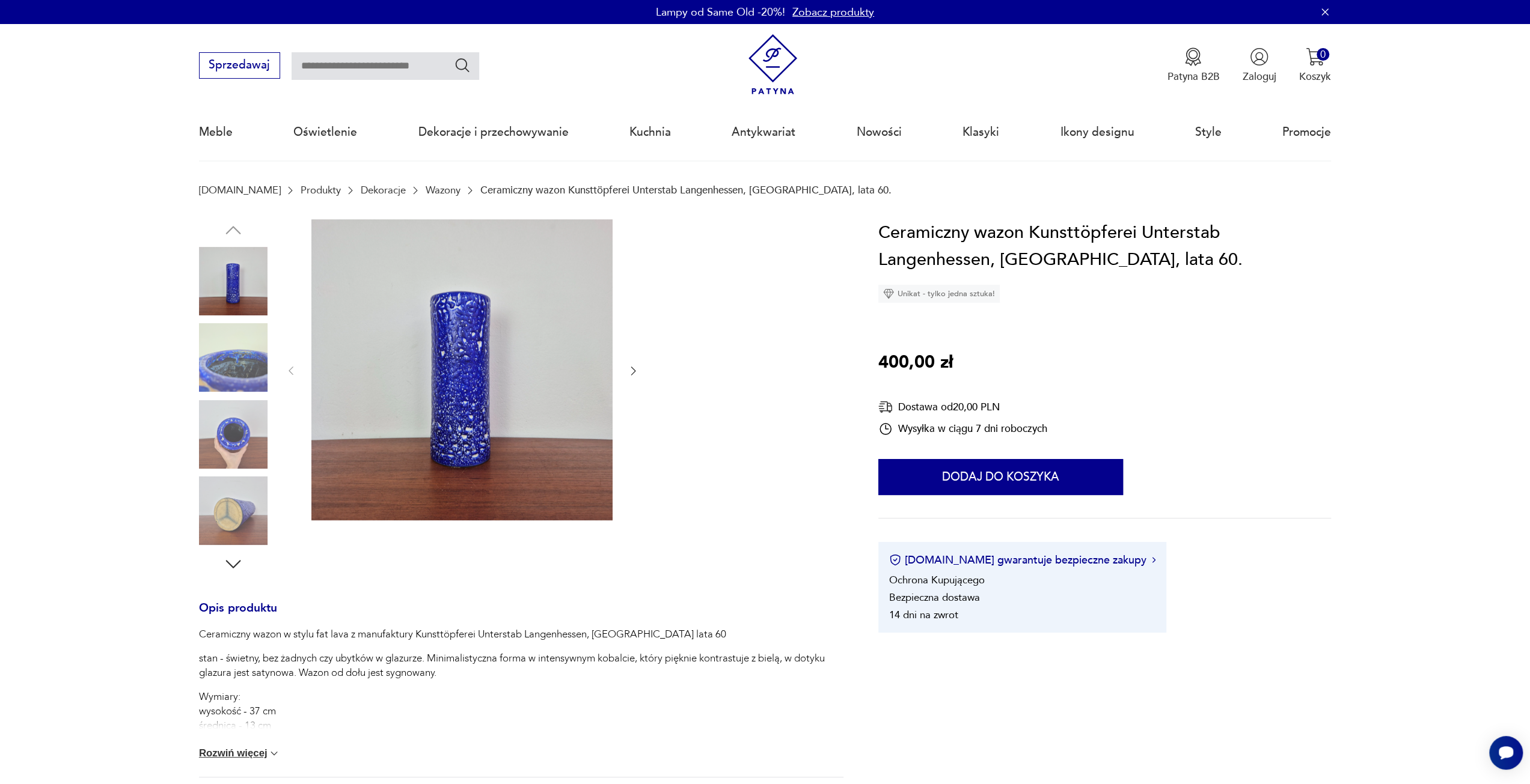
click at [225, 433] on img at bounding box center [233, 434] width 68 height 68
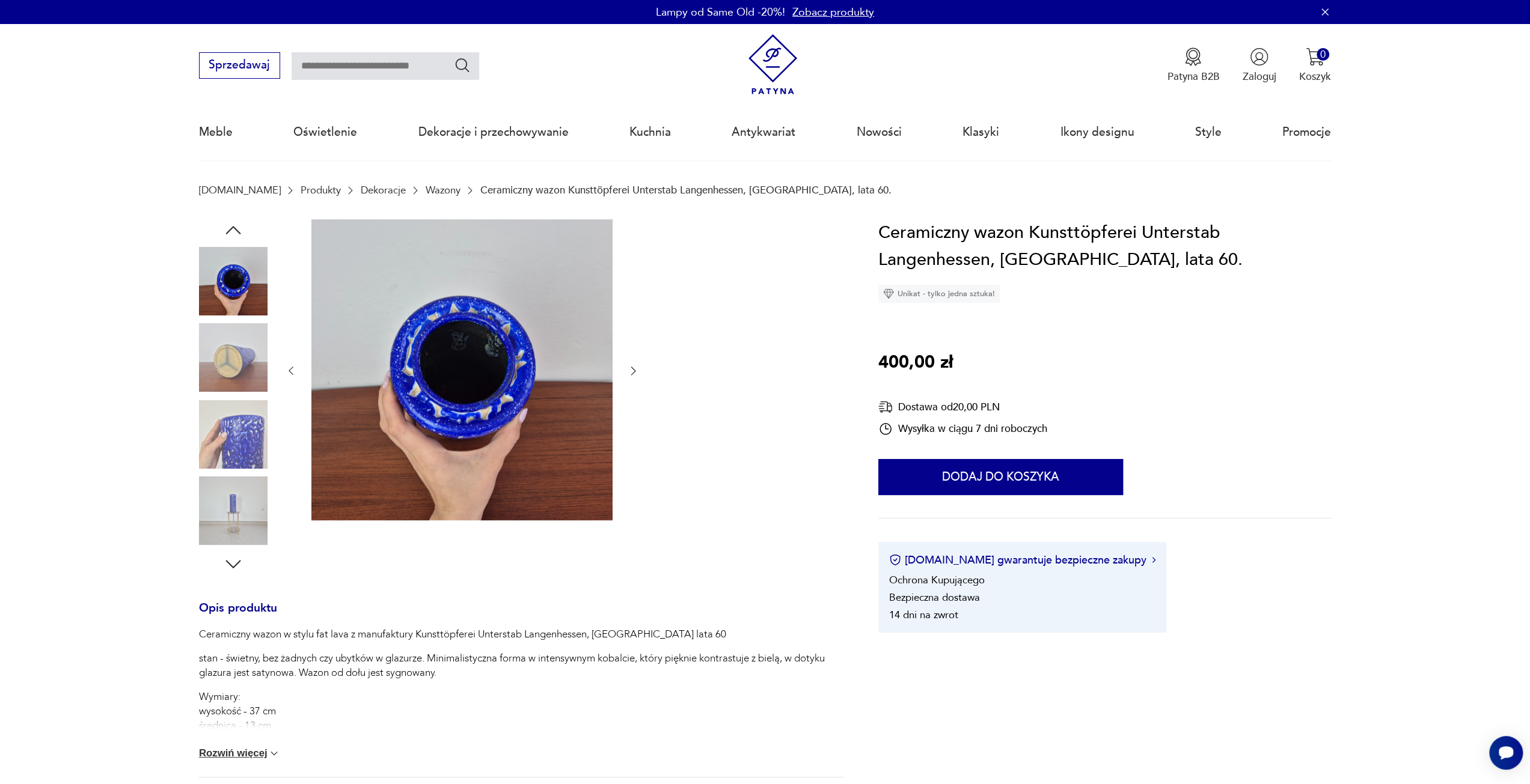
click at [246, 348] on img at bounding box center [233, 357] width 68 height 68
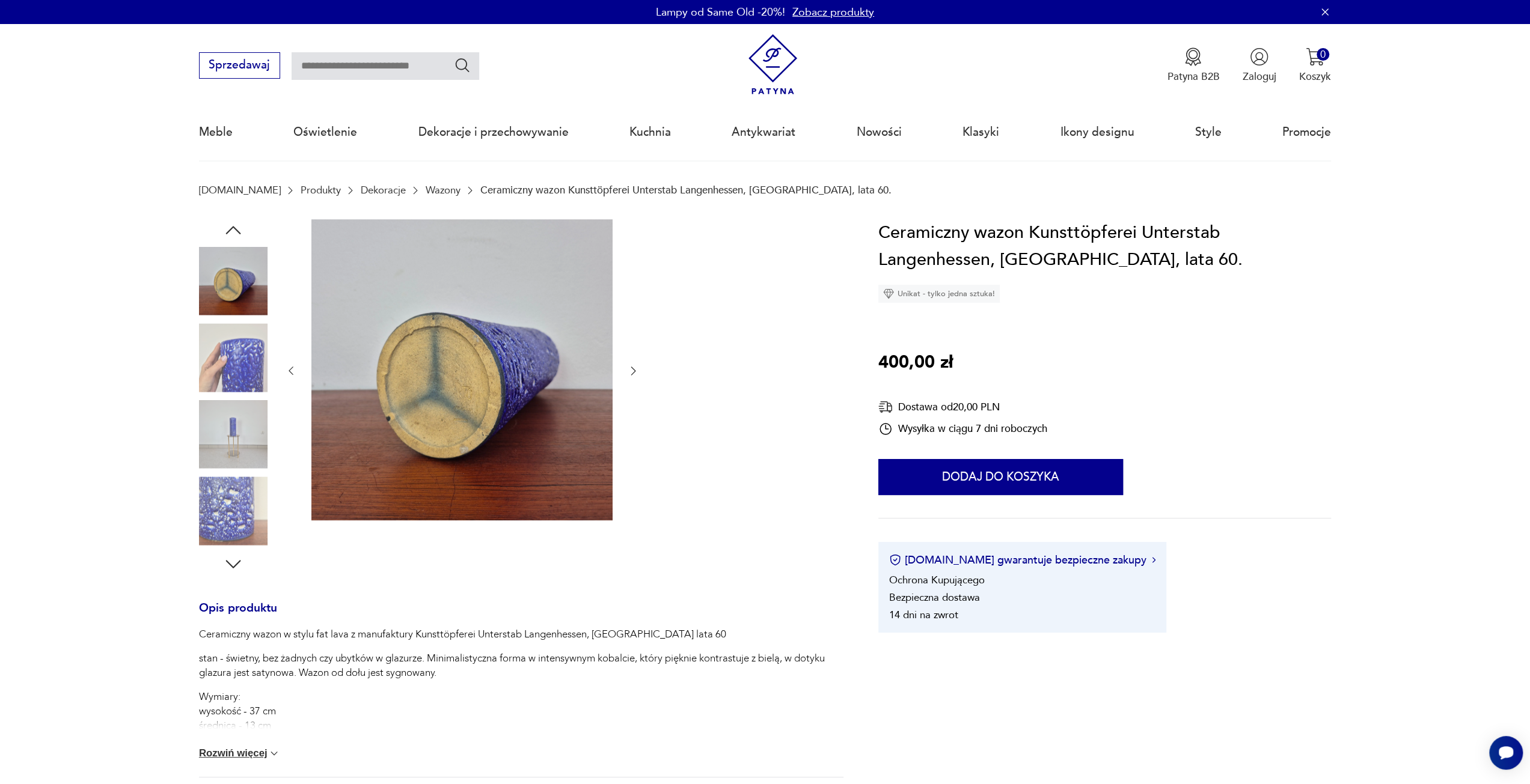
click at [239, 507] on img at bounding box center [233, 510] width 68 height 68
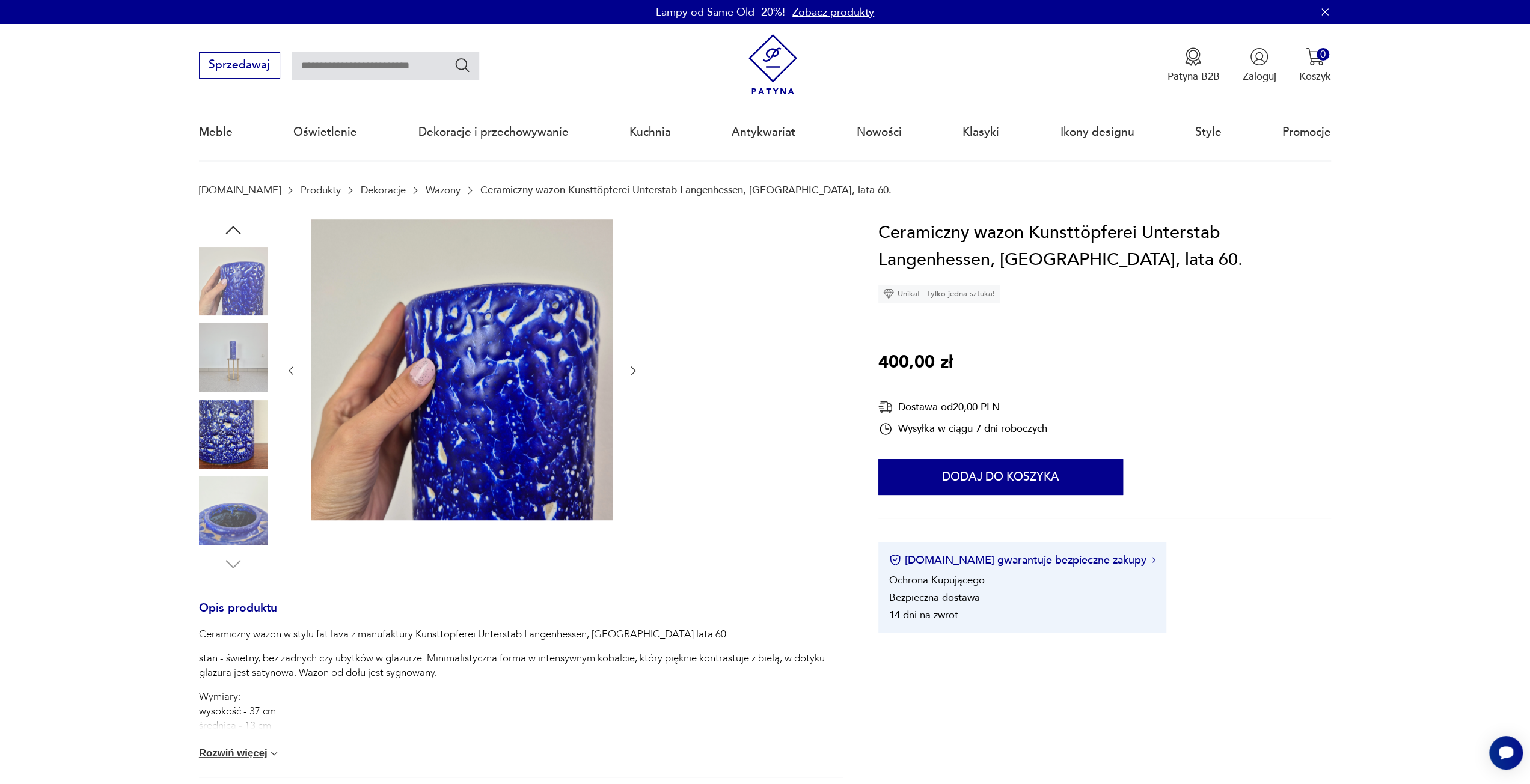
click at [229, 287] on img at bounding box center [233, 281] width 68 height 68
click at [217, 357] on img at bounding box center [233, 357] width 68 height 68
